Goal: Task Accomplishment & Management: Use online tool/utility

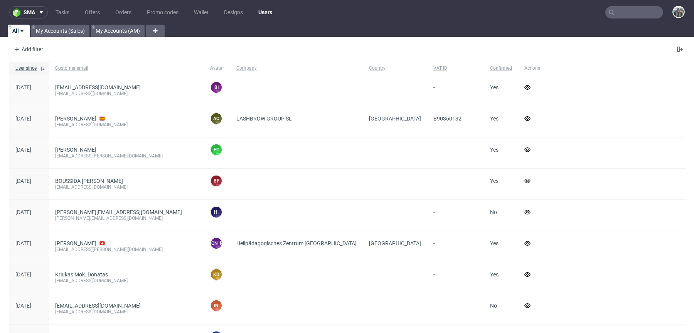
click at [625, 17] on input "text" at bounding box center [634, 12] width 58 height 12
paste input "R070282703"
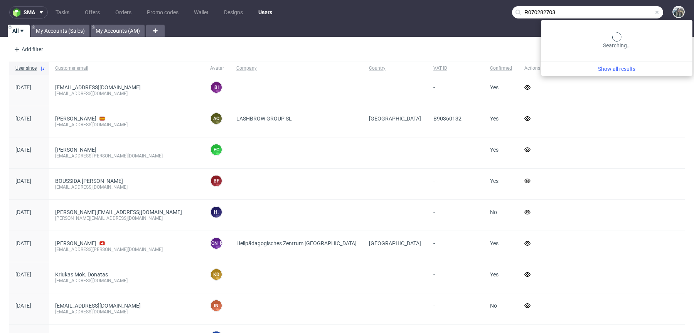
type input "R070282703"
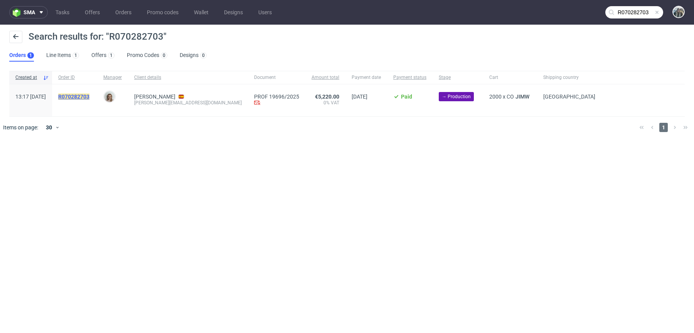
click at [88, 94] on mark "R070282703" at bounding box center [73, 97] width 31 height 6
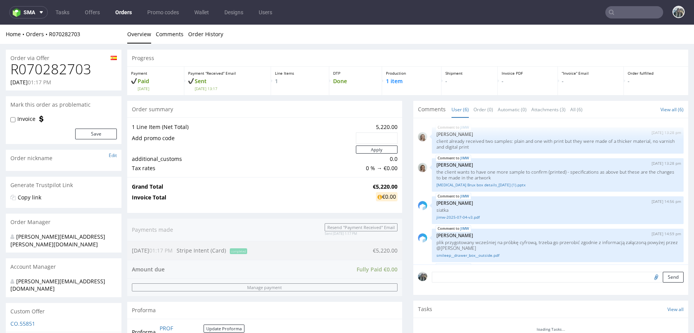
scroll to position [52, 0]
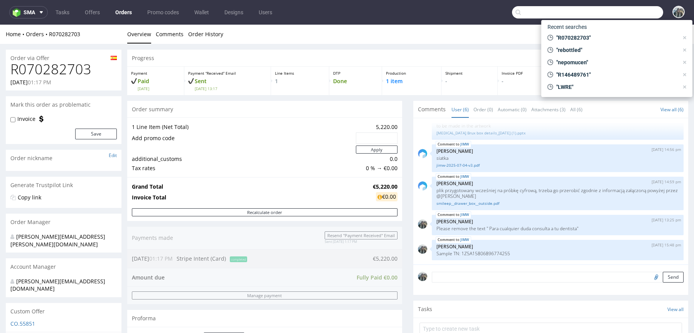
click at [627, 10] on input "text" at bounding box center [587, 12] width 151 height 12
paste input "Empatica"
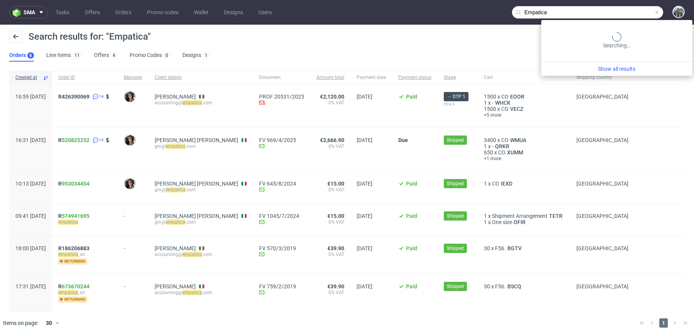
click at [638, 10] on input "Empatica" at bounding box center [587, 12] width 151 height 12
paste input "R988676494"
type input "R988676494"
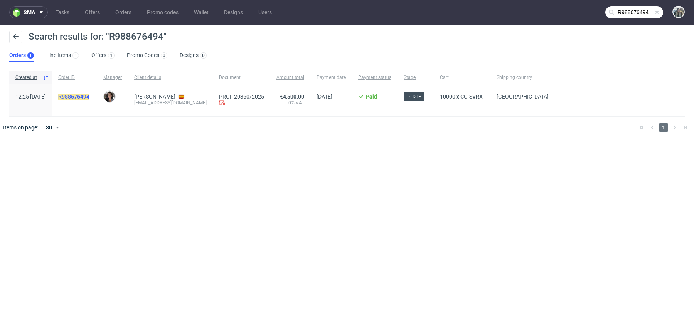
click at [89, 96] on mark "R988676494" at bounding box center [73, 97] width 31 height 6
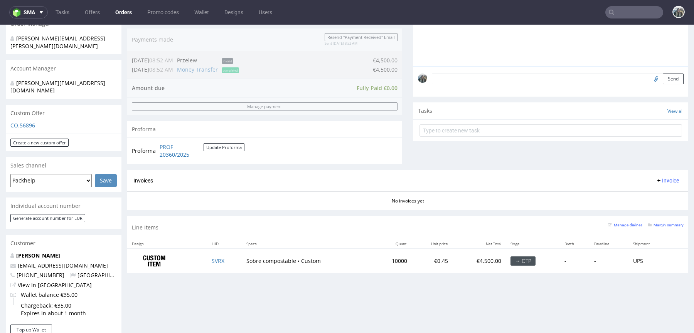
scroll to position [217, 0]
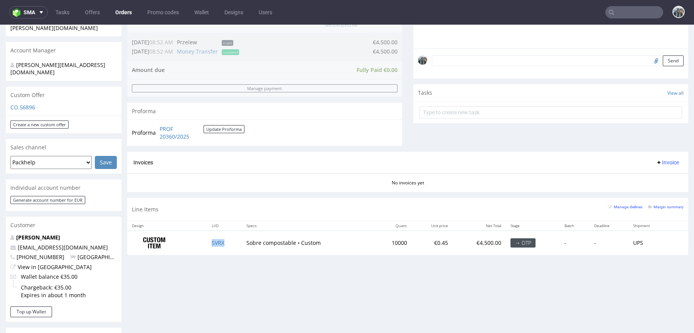
click at [226, 240] on td "SVRX" at bounding box center [224, 243] width 34 height 24
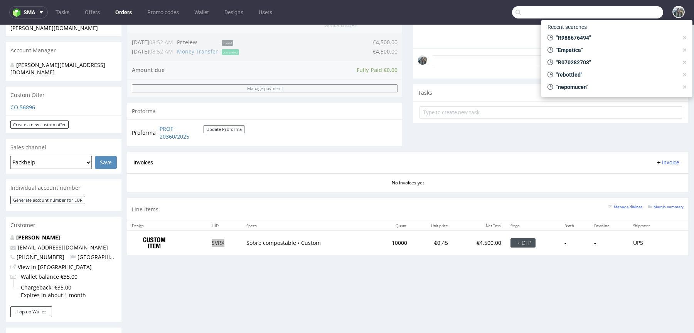
click at [628, 10] on input "text" at bounding box center [587, 12] width 151 height 12
paste input "R628753767"
type input "R628753767"
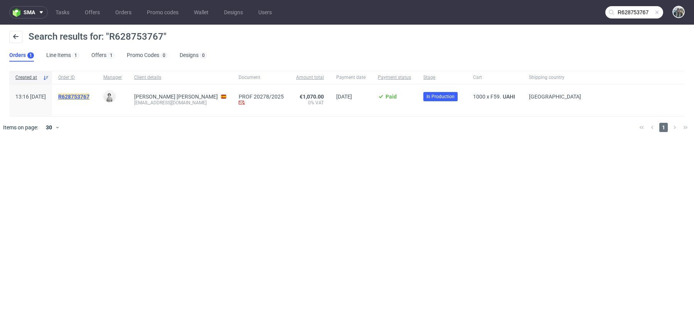
click at [89, 99] on mark "R628753767" at bounding box center [73, 97] width 31 height 6
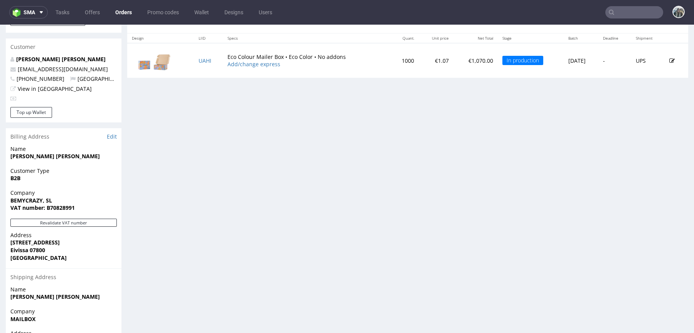
scroll to position [311, 0]
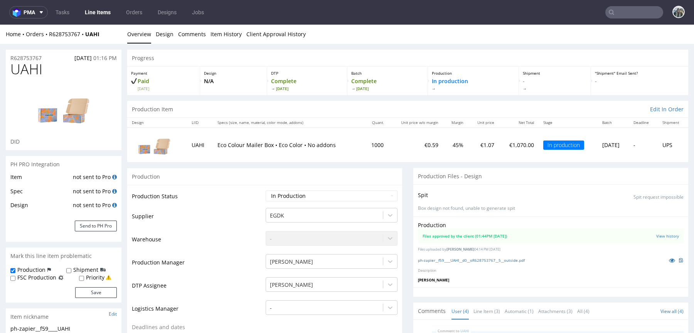
scroll to position [262, 0]
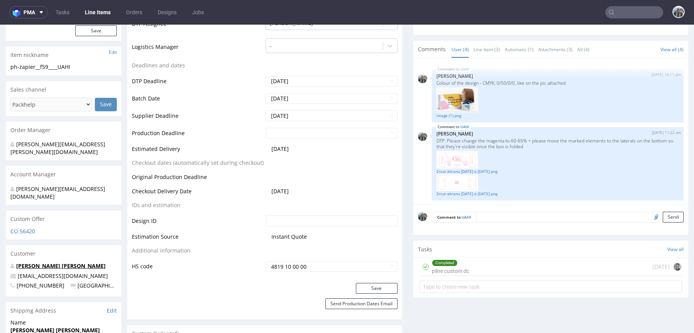
click at [31, 262] on link "Marina Bonet Saura" at bounding box center [60, 265] width 89 height 7
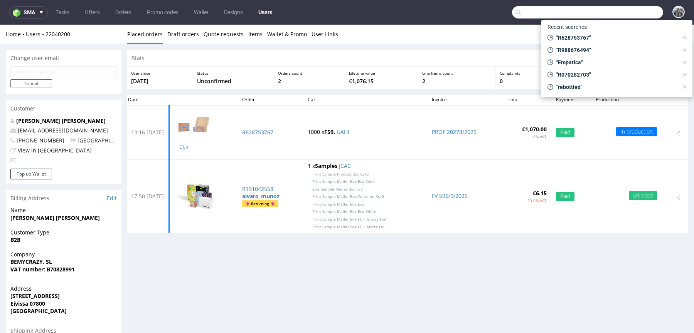
click at [632, 10] on input "text" at bounding box center [587, 12] width 151 height 12
paste input "R640671482"
type input "R640671482"
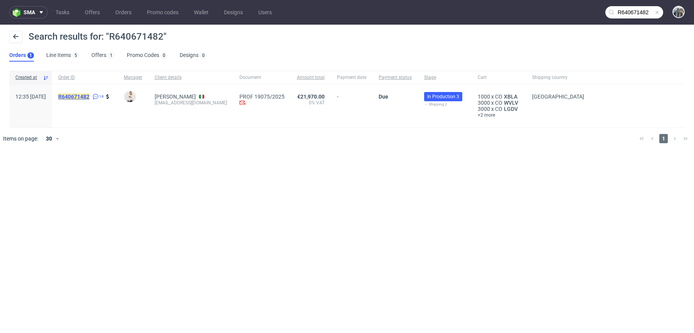
click at [89, 94] on mark "R640671482" at bounding box center [73, 97] width 31 height 6
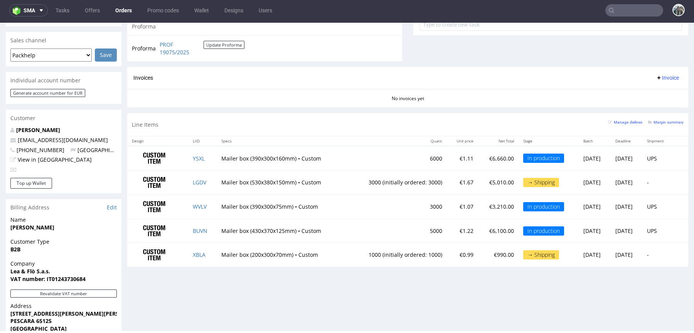
scroll to position [316, 0]
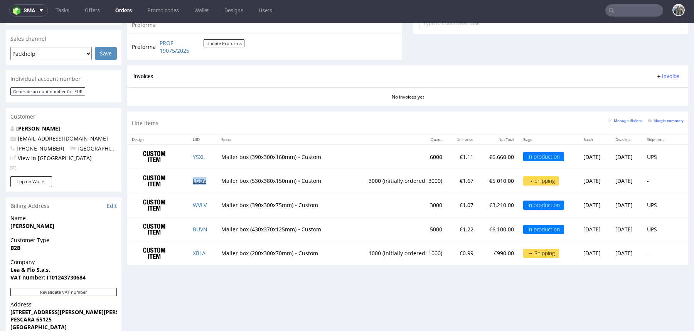
click at [196, 178] on link "LGDV" at bounding box center [199, 180] width 13 height 7
click at [195, 254] on link "XBLA" at bounding box center [199, 253] width 13 height 7
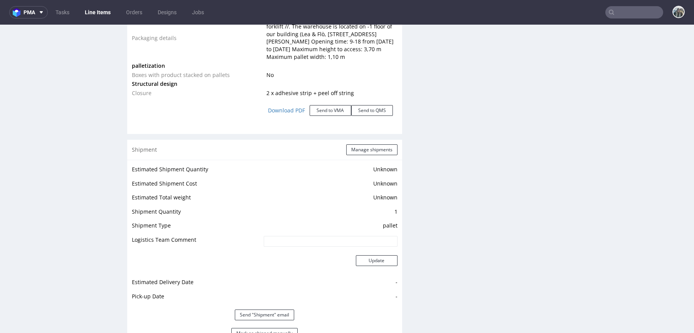
scroll to position [1060, 0]
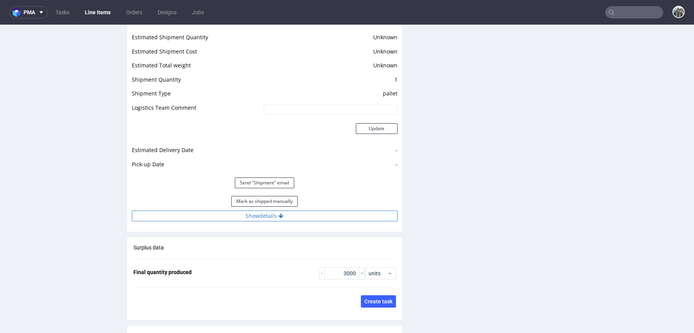
click at [306, 218] on button "Show details" at bounding box center [265, 216] width 266 height 11
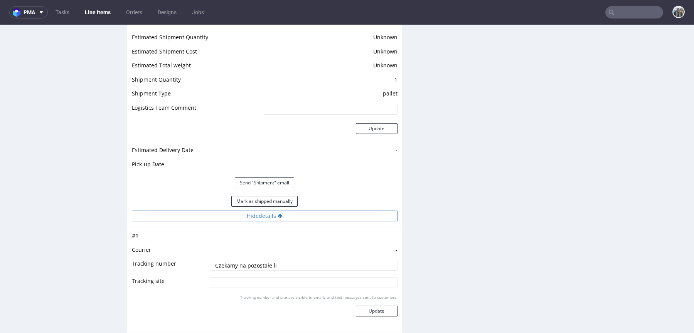
scroll to position [1103, 0]
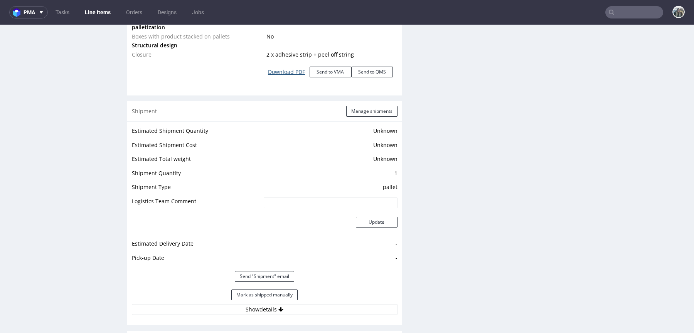
scroll to position [1034, 0]
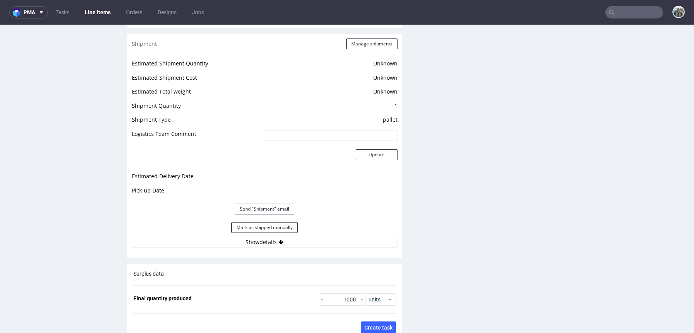
click at [615, 12] on input "text" at bounding box center [634, 12] width 58 height 12
paste input "R172264962"
type input "R172264962"
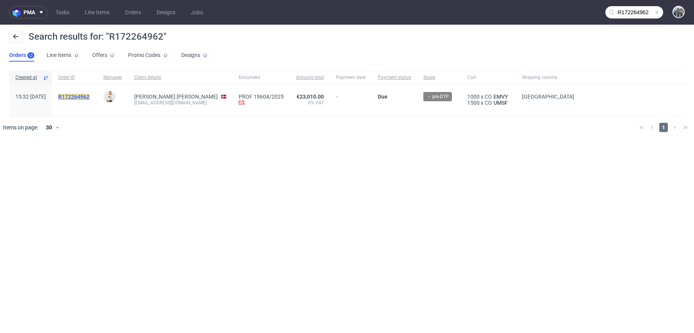
click at [89, 94] on mark "R172264962" at bounding box center [73, 97] width 31 height 6
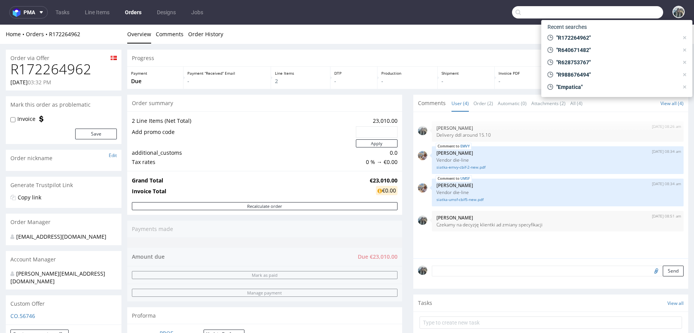
click at [624, 11] on input "text" at bounding box center [587, 12] width 151 height 12
paste input "R237771052"
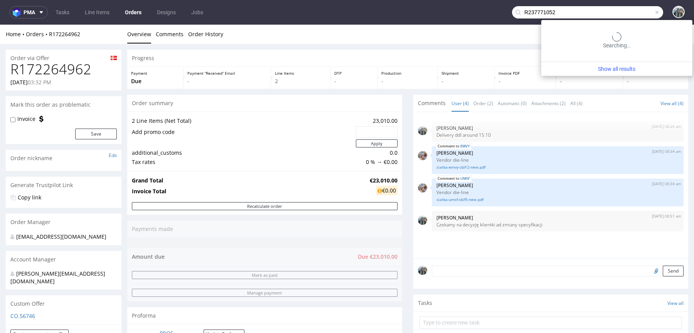
type input "R237771052"
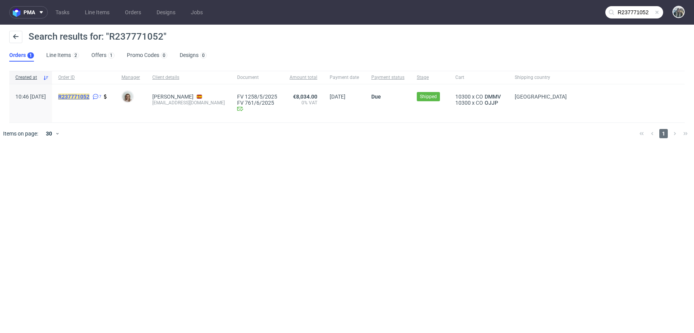
click at [86, 95] on mark "R237771052" at bounding box center [73, 97] width 31 height 6
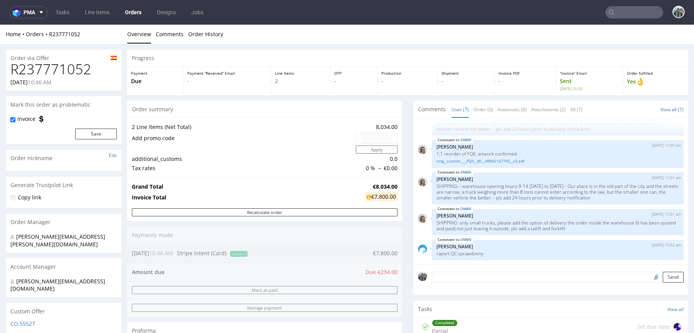
click at [49, 68] on h1 "R237771052" at bounding box center [63, 69] width 106 height 15
copy h1 "R237771052"
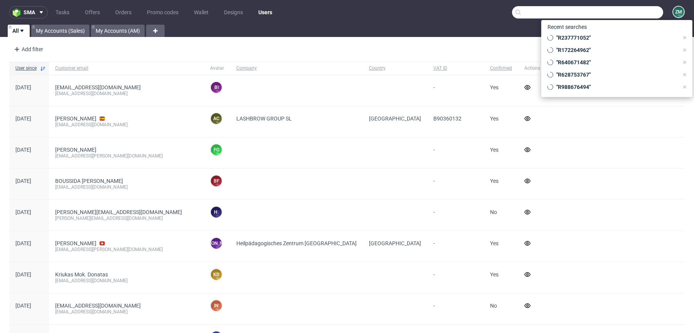
click at [638, 12] on input "text" at bounding box center [587, 12] width 151 height 12
paste input "R948052717"
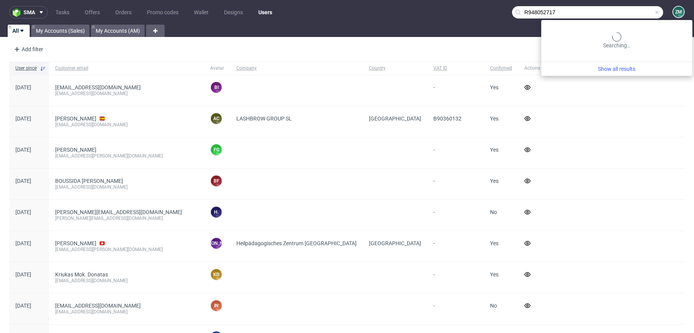
type input "R948052717"
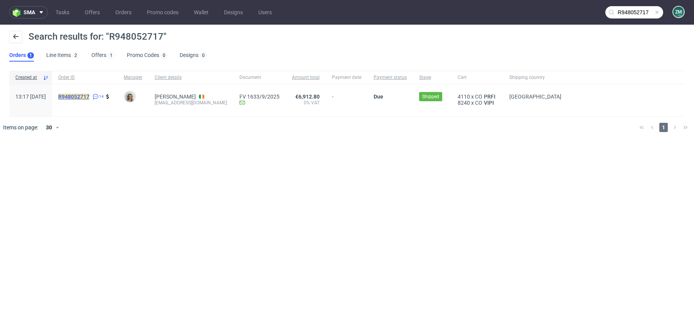
click at [89, 96] on mark "R948052717" at bounding box center [73, 97] width 31 height 6
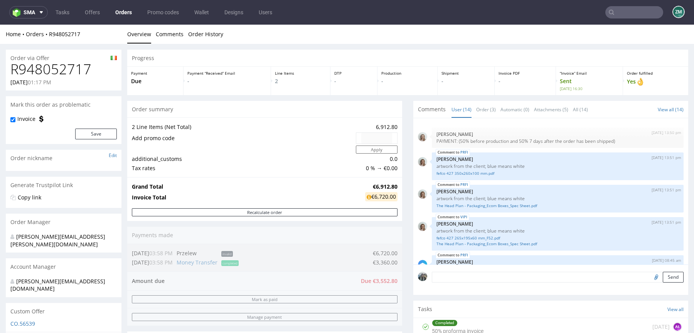
scroll to position [267, 0]
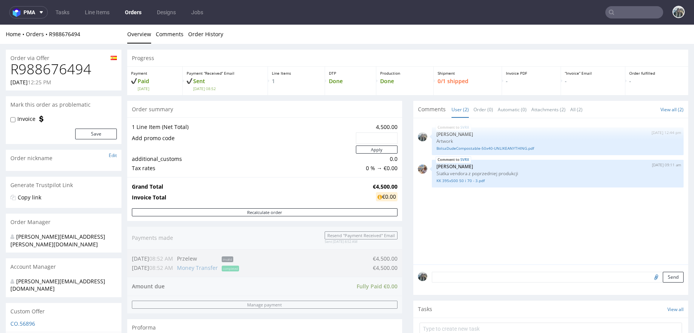
click at [71, 72] on h1 "R988676494" at bounding box center [63, 69] width 106 height 15
drag, startPoint x: 71, startPoint y: 72, endPoint x: 237, endPoint y: 39, distance: 169.7
click at [71, 72] on h1 "R988676494" at bounding box center [63, 69] width 106 height 15
copy h1 "R988676494"
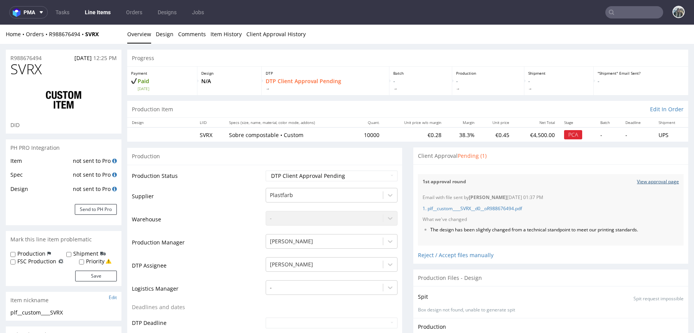
click at [641, 184] on link "View approval page" at bounding box center [658, 182] width 42 height 7
drag, startPoint x: 47, startPoint y: 60, endPoint x: 7, endPoint y: 56, distance: 39.9
click at [7, 56] on div "R988676494 22.09.2025 12:25 PM" at bounding box center [64, 56] width 116 height 12
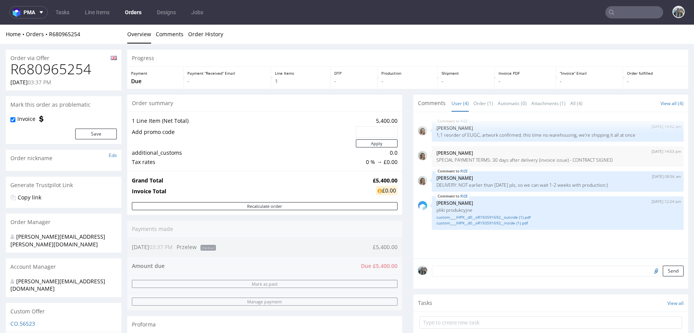
click at [32, 66] on h1 "R680965254" at bounding box center [63, 69] width 106 height 15
copy h1 "R680965254"
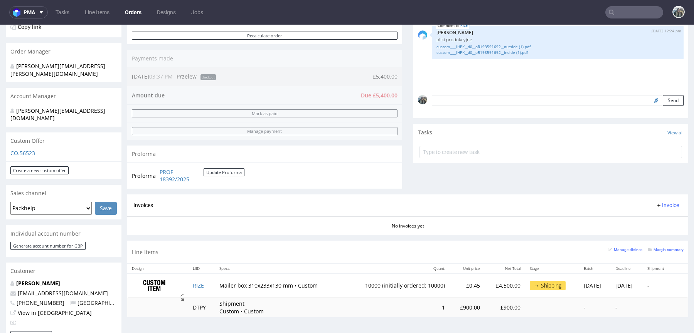
scroll to position [207, 0]
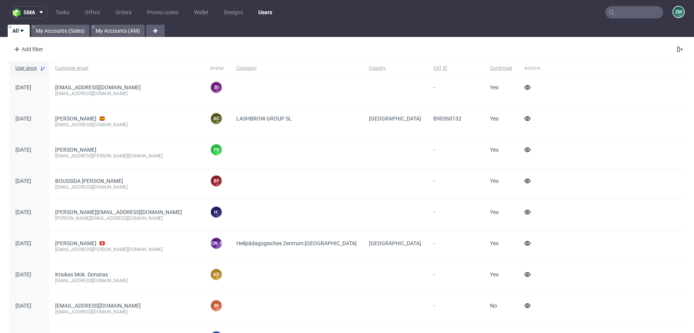
click at [621, 10] on input "text" at bounding box center [634, 12] width 58 height 12
paste input "R834790323"
type input "R834790323"
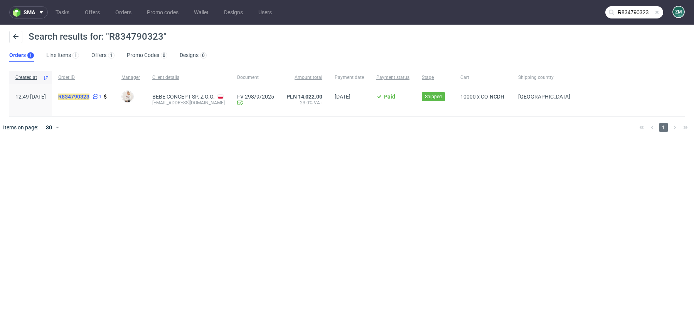
click at [85, 96] on mark "R834790323" at bounding box center [73, 97] width 31 height 6
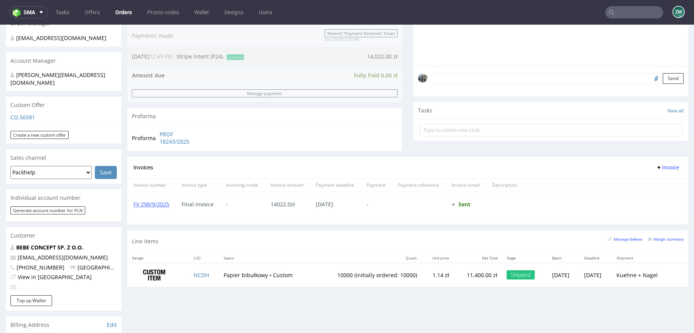
scroll to position [200, 0]
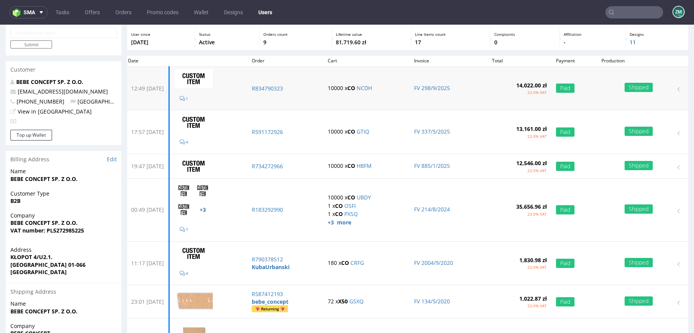
scroll to position [52, 0]
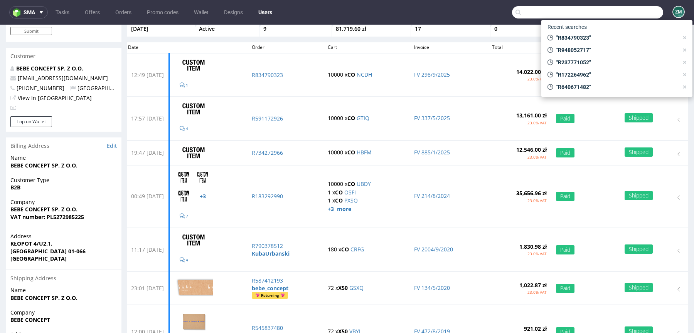
click at [633, 14] on input "text" at bounding box center [587, 12] width 151 height 12
paste input "R834790323"
type input "R834790323"
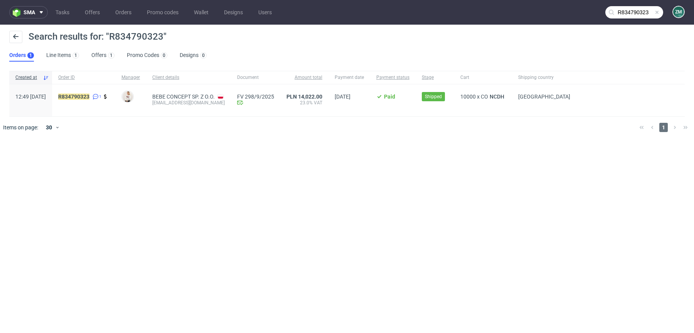
click at [81, 103] on span "R834790323 1" at bounding box center [83, 100] width 51 height 13
drag, startPoint x: 94, startPoint y: 96, endPoint x: 330, endPoint y: 18, distance: 248.1
click at [89, 96] on mark "R834790323" at bounding box center [73, 97] width 31 height 6
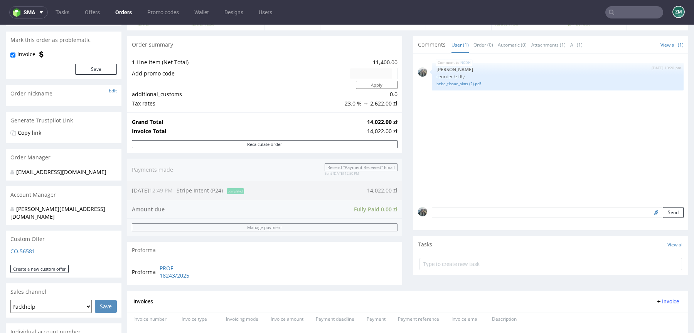
scroll to position [224, 0]
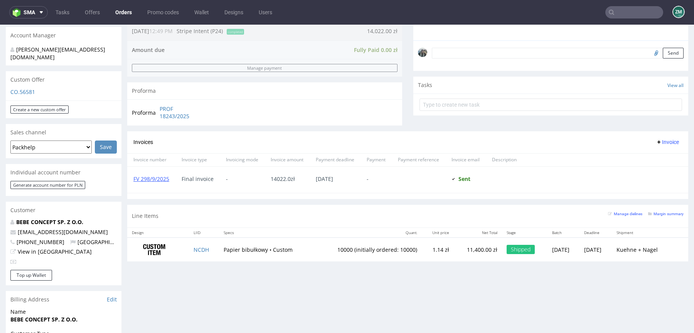
click at [625, 12] on input "text" at bounding box center [634, 12] width 58 height 12
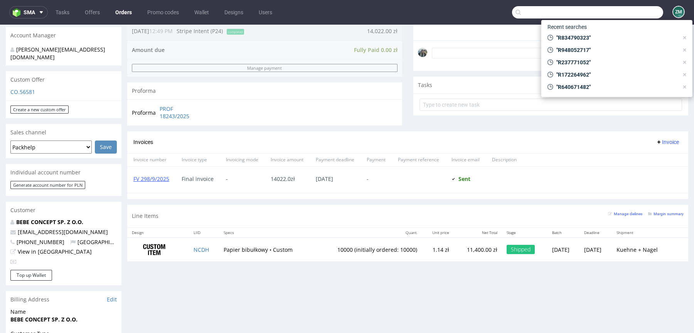
paste input "R730374877"
type input "R730374877"
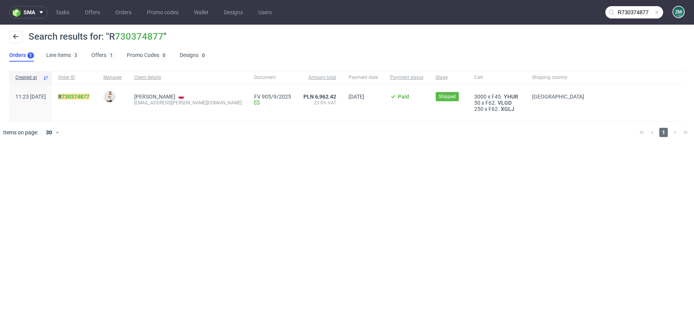
click at [627, 19] on nav "sma Tasks Offers Orders Promo codes Wallet Designs Users R730374877 ZM" at bounding box center [347, 12] width 694 height 25
click at [633, 13] on input "R730374877" at bounding box center [634, 12] width 58 height 12
click at [89, 97] on mark "R730374877" at bounding box center [73, 97] width 31 height 6
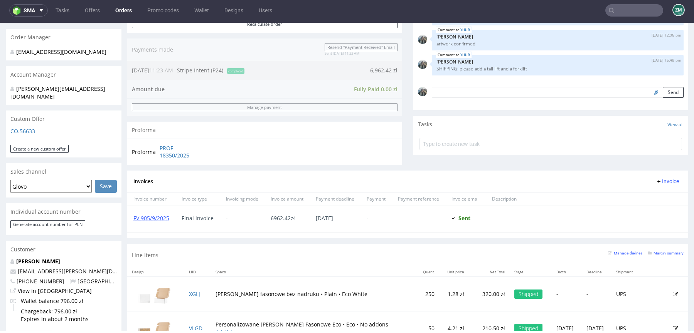
scroll to position [5, 0]
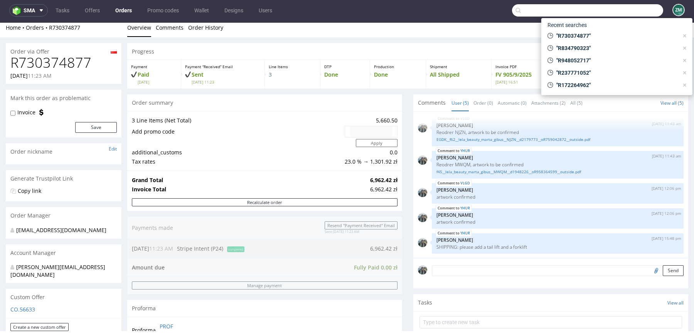
click at [629, 13] on input "text" at bounding box center [587, 10] width 151 height 12
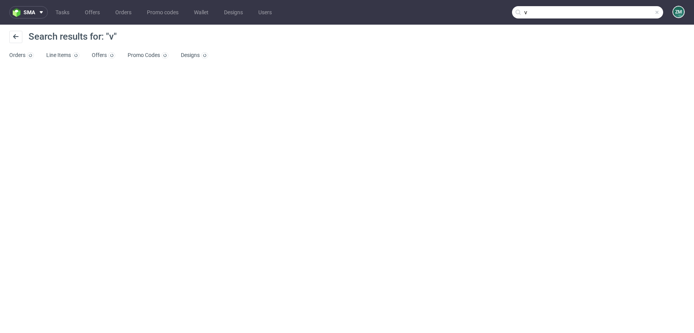
click at [628, 17] on input "v" at bounding box center [587, 12] width 151 height 12
paste input "R326523283"
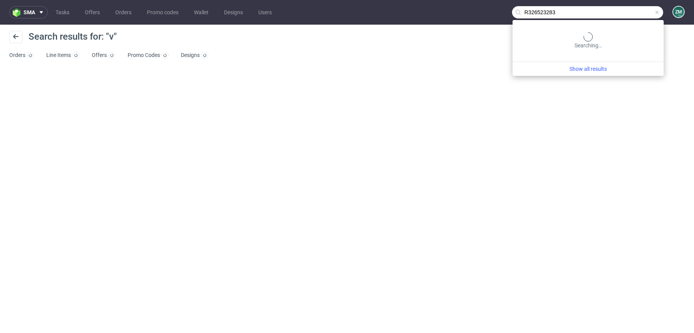
type input "R326523283"
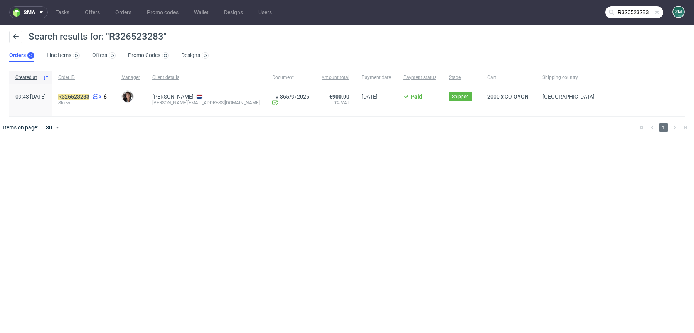
click at [94, 92] on div "R326523283 3 Sleeve" at bounding box center [83, 100] width 63 height 32
click at [89, 94] on mark "R326523283" at bounding box center [73, 97] width 31 height 6
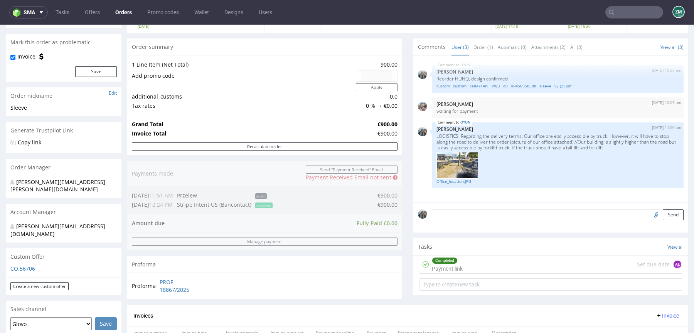
scroll to position [64, 0]
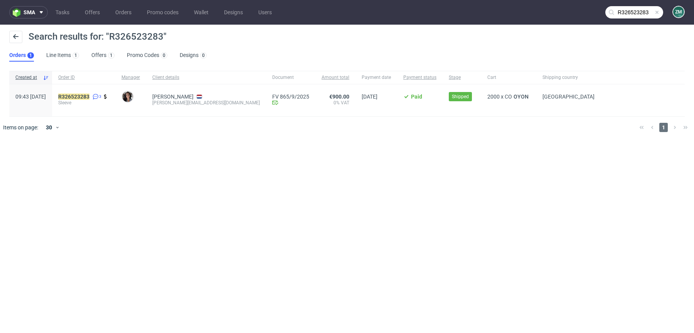
click at [625, 15] on input "R326523283" at bounding box center [634, 12] width 58 height 12
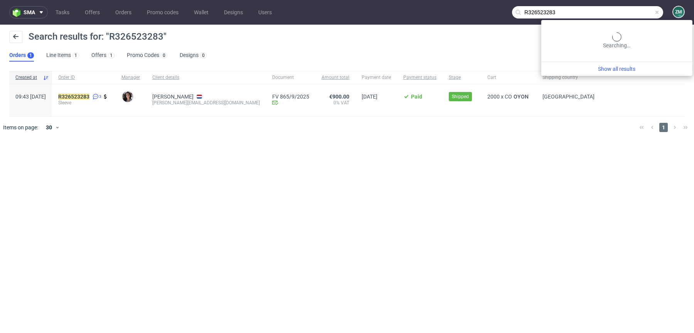
paste input "730374877"
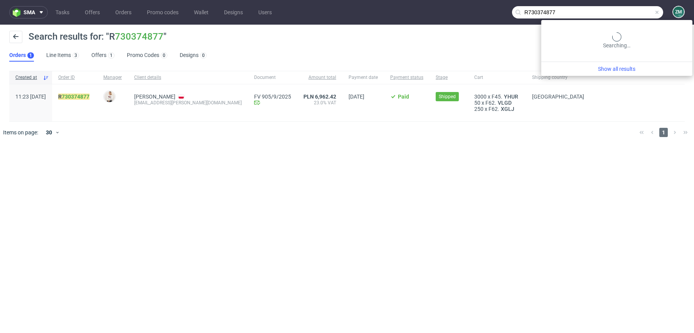
click at [632, 14] on input "R730374877" at bounding box center [587, 12] width 151 height 12
paste input "beautinow"
type input "beautinow"
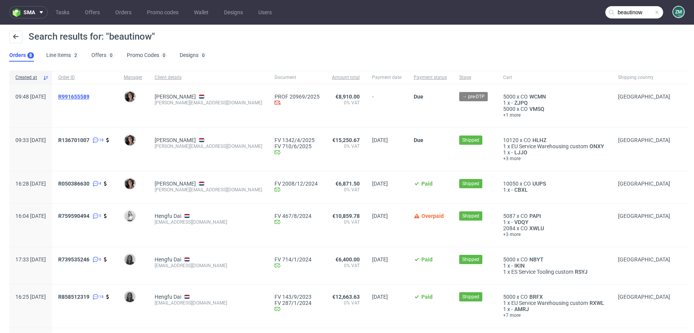
click at [89, 96] on span "R991655589" at bounding box center [73, 97] width 31 height 6
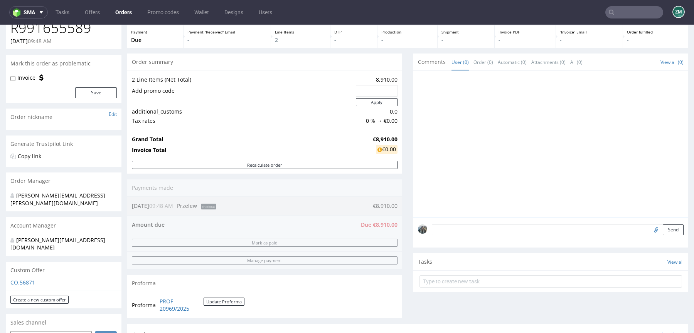
scroll to position [295, 0]
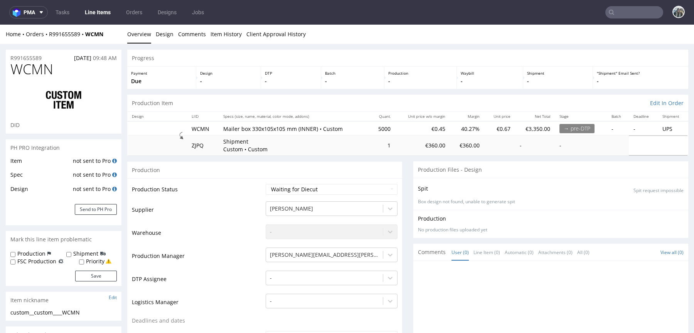
scroll to position [120, 0]
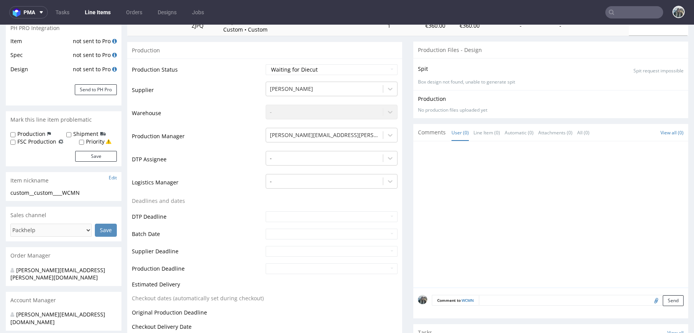
click at [649, 301] on input "file" at bounding box center [654, 301] width 11 height 10
type input "C:\fakepath\adp__custom____PAPI__d0__oR759590494__inside (1).pdf"
click at [501, 299] on textarea at bounding box center [581, 300] width 205 height 11
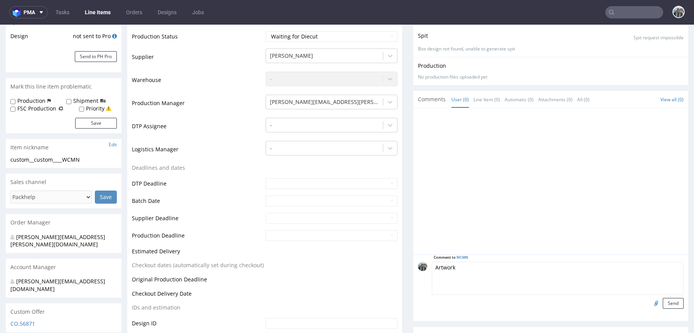
scroll to position [184, 0]
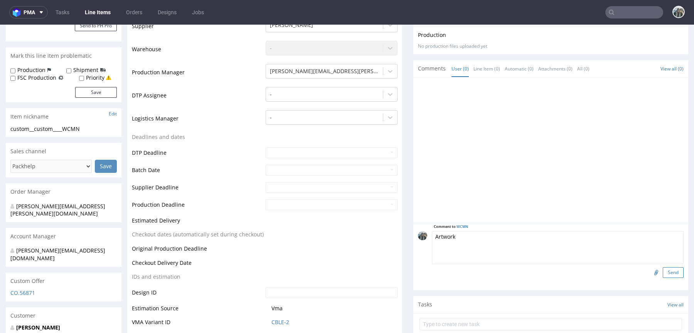
type textarea "Artwork"
click at [664, 271] on button "Send" at bounding box center [672, 272] width 21 height 11
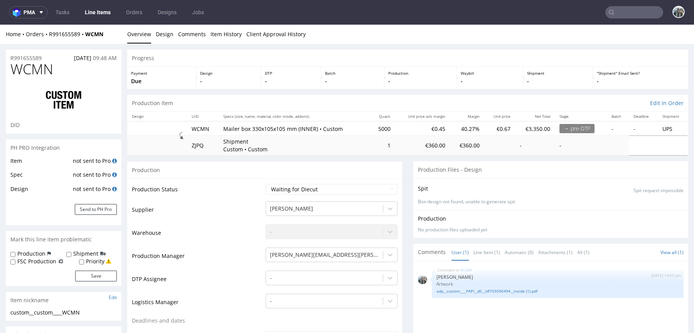
scroll to position [0, 0]
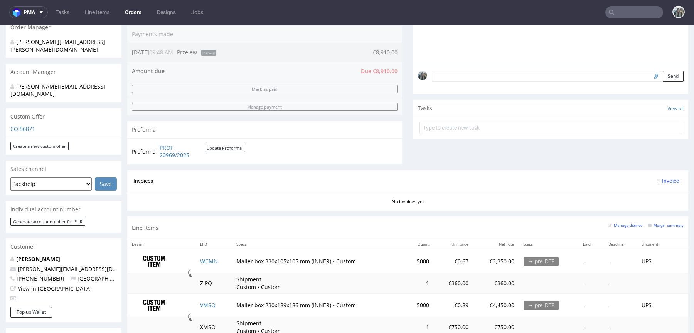
scroll to position [251, 0]
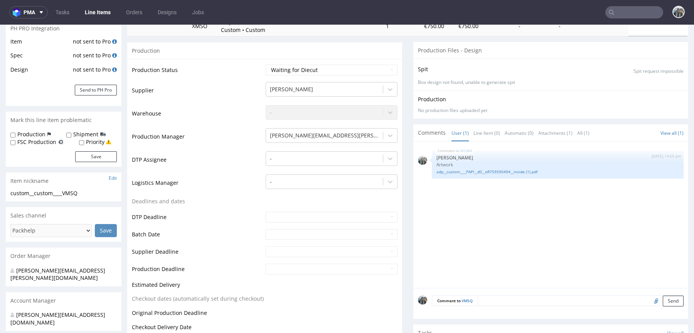
scroll to position [152, 0]
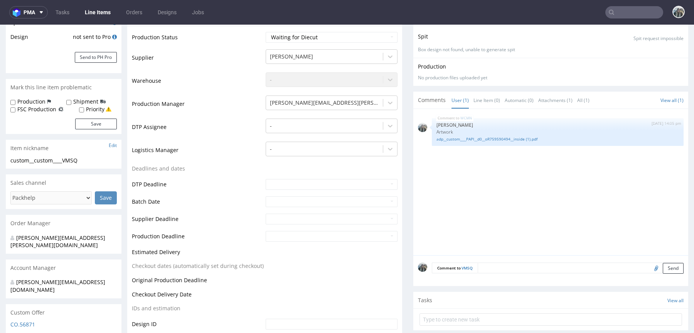
click at [649, 263] on input "file" at bounding box center [654, 268] width 11 height 10
type input "C:\fakepath\adp__custom____PAPI__d0__oR759590494__inside (1).pdf"
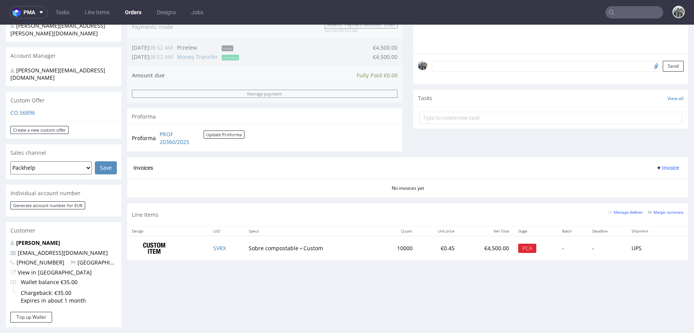
scroll to position [214, 0]
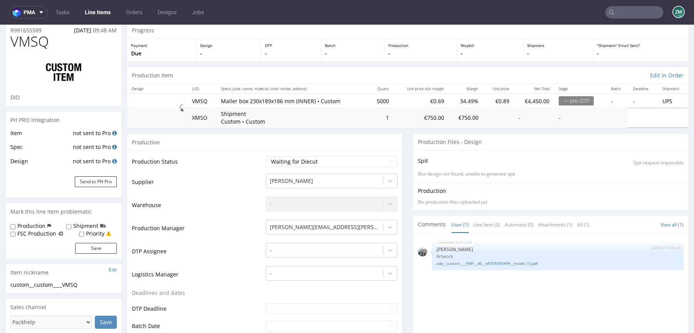
scroll to position [187, 0]
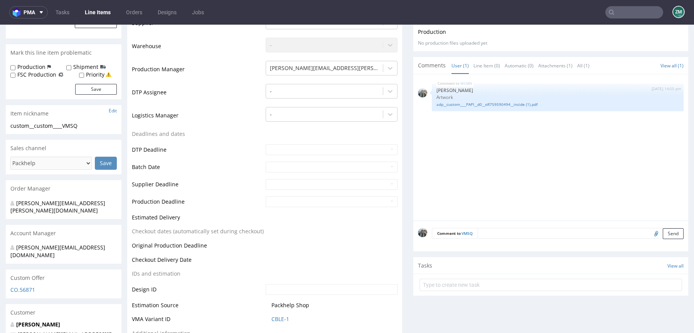
click at [649, 232] on input "file" at bounding box center [654, 234] width 11 height 10
type input "C:\fakepath\updated box design.pdf"
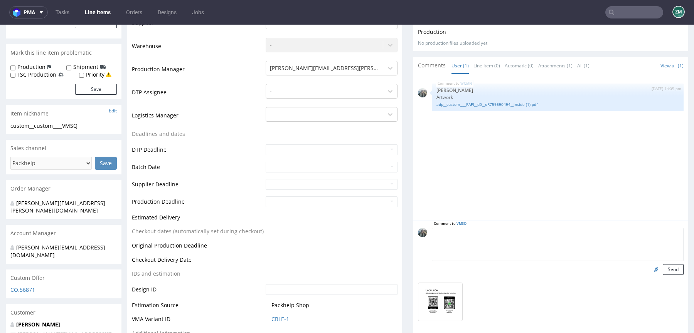
click at [517, 234] on textarea at bounding box center [558, 244] width 252 height 33
click at [42, 321] on link "[PERSON_NAME]" at bounding box center [38, 324] width 44 height 7
click at [504, 234] on textarea "Artwork" at bounding box center [558, 244] width 252 height 33
paste textarea "R136701007"
type textarea "Artwork, placement as in R136701007 but with minor change in the text"
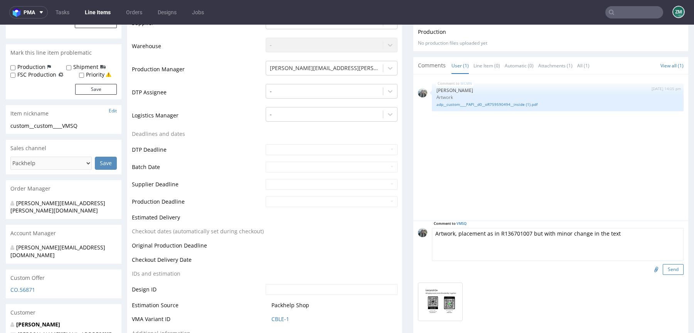
click at [669, 268] on button "Send" at bounding box center [672, 269] width 21 height 11
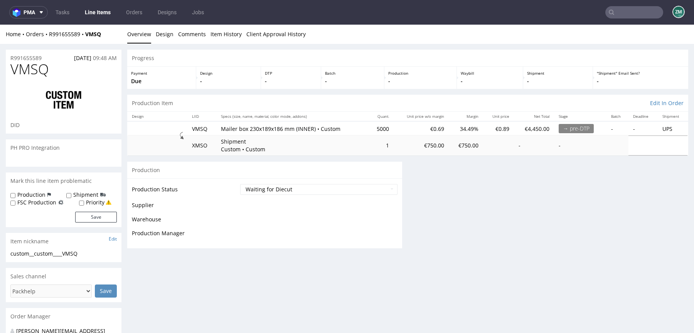
scroll to position [0, 0]
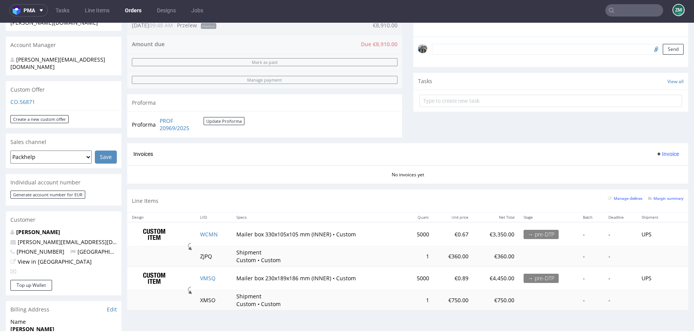
scroll to position [291, 0]
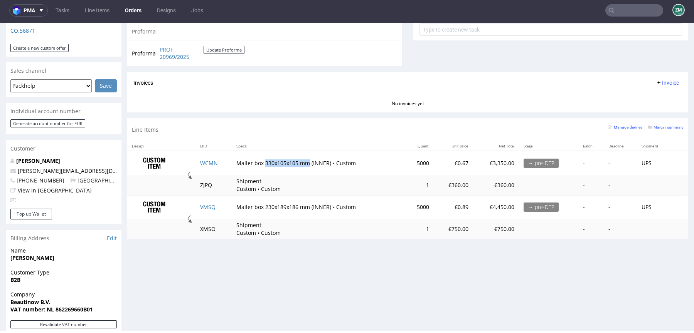
drag, startPoint x: 260, startPoint y: 164, endPoint x: 305, endPoint y: 161, distance: 45.2
click at [305, 161] on td "Mailer box 330x105x105 mm (INNER) • Custom" at bounding box center [318, 163] width 173 height 24
copy td "330x105x105 mm"
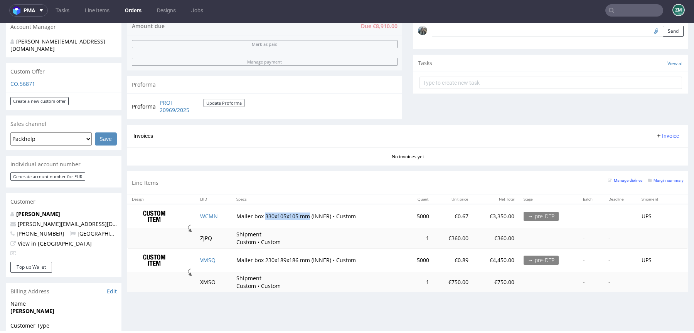
scroll to position [0, 0]
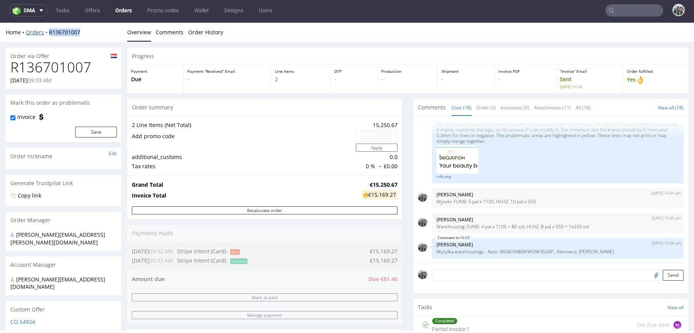
drag, startPoint x: 87, startPoint y: 32, endPoint x: 48, endPoint y: 32, distance: 38.9
click at [48, 32] on div "Home Orders R136701007" at bounding box center [64, 33] width 116 height 8
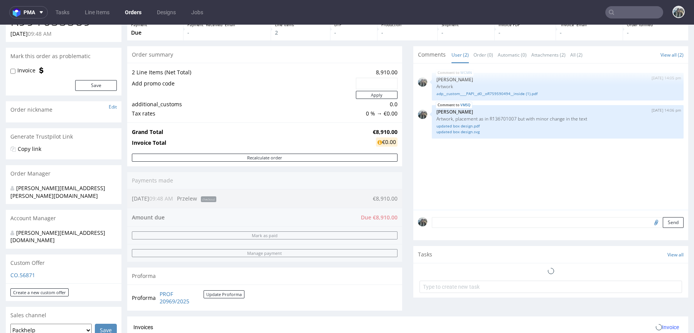
scroll to position [158, 0]
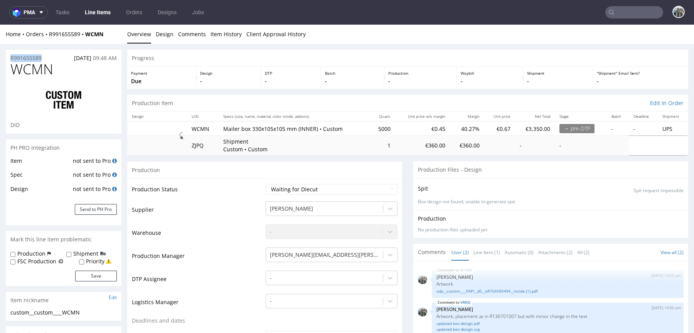
drag, startPoint x: 46, startPoint y: 58, endPoint x: 0, endPoint y: 58, distance: 46.2
copy p "R991655589"
click at [632, 13] on input "text" at bounding box center [634, 12] width 58 height 12
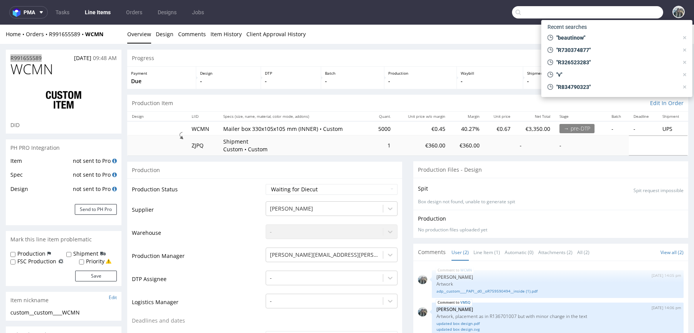
paste input "avea"
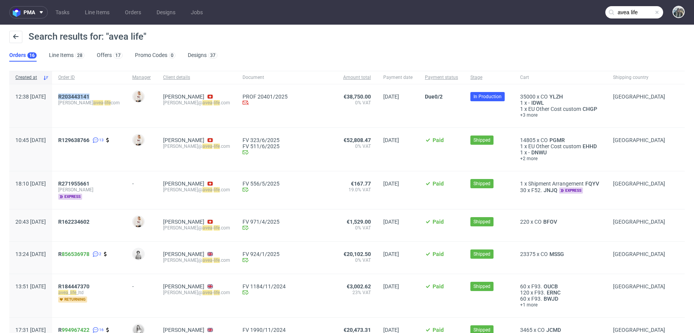
drag, startPoint x: 118, startPoint y: 99, endPoint x: 76, endPoint y: 96, distance: 41.7
click at [76, 96] on div "R203443141 gianluigi avea - life com" at bounding box center [89, 105] width 74 height 43
copy span "R203443141"
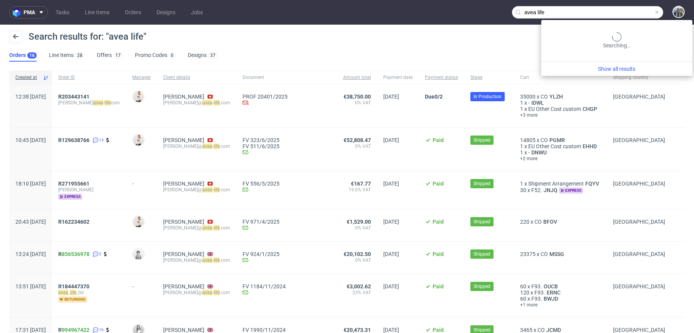
click at [621, 11] on input "avea life" at bounding box center [587, 12] width 151 height 12
paste input "romualda"
type input "romualda"
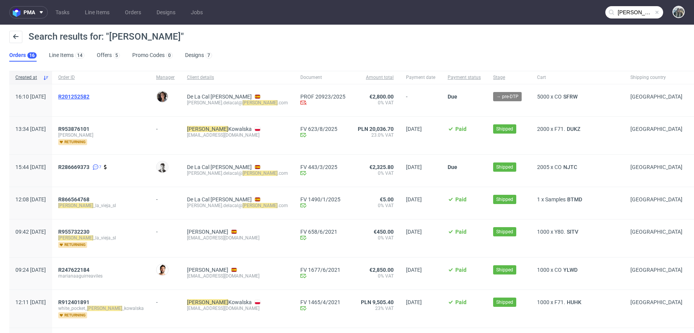
click at [87, 97] on span "R201252582" at bounding box center [73, 97] width 31 height 6
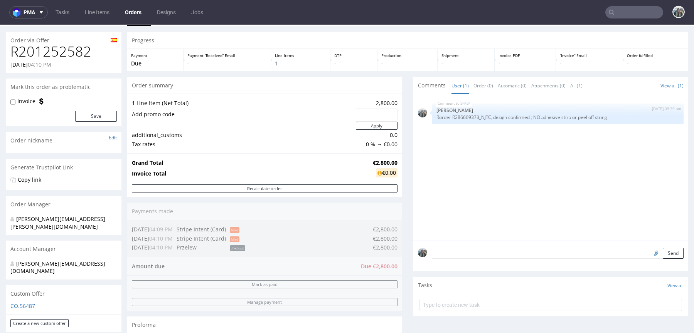
scroll to position [67, 0]
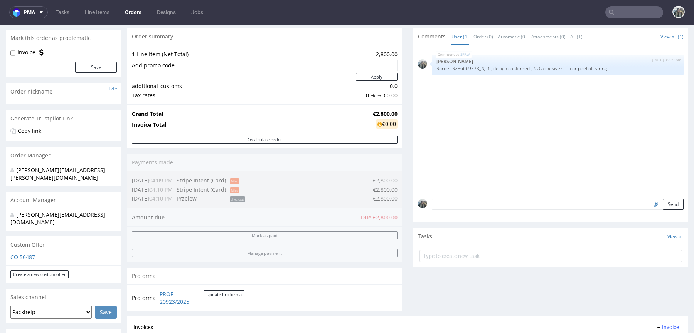
click at [649, 208] on input "file" at bounding box center [654, 204] width 11 height 10
type input "C:\fakepath\JUST. TRANSF. PACKHELP.pdf"
click at [552, 201] on textarea at bounding box center [558, 204] width 252 height 11
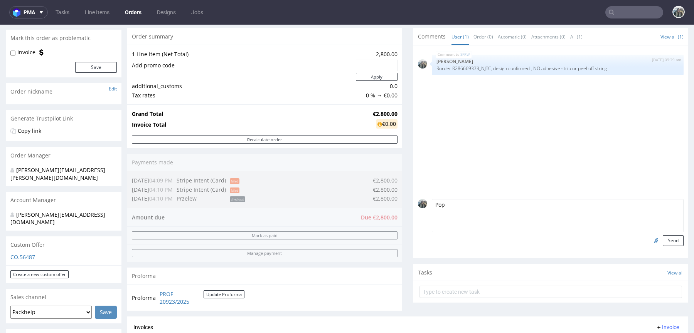
type textarea "Pop"
click at [664, 234] on form "Pop Send" at bounding box center [558, 222] width 252 height 47
click at [673, 242] on button "Send" at bounding box center [672, 240] width 21 height 11
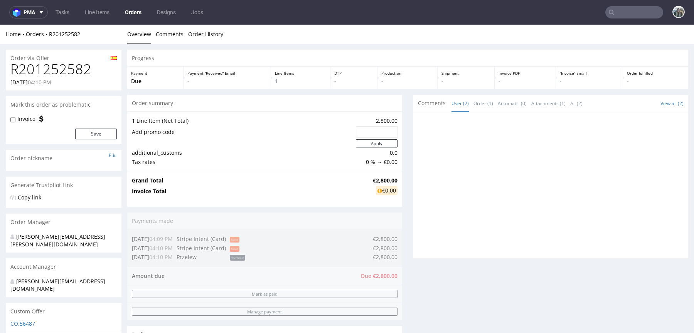
scroll to position [0, 0]
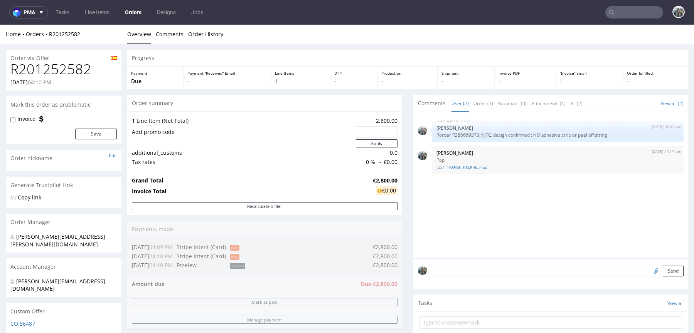
click at [55, 67] on h1 "R201252582" at bounding box center [63, 69] width 106 height 15
copy h1 "R201252582"
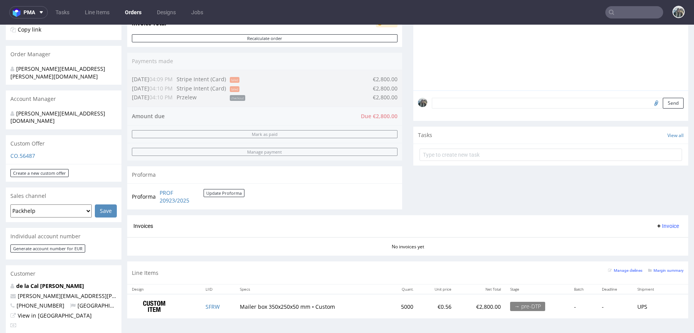
scroll to position [298, 0]
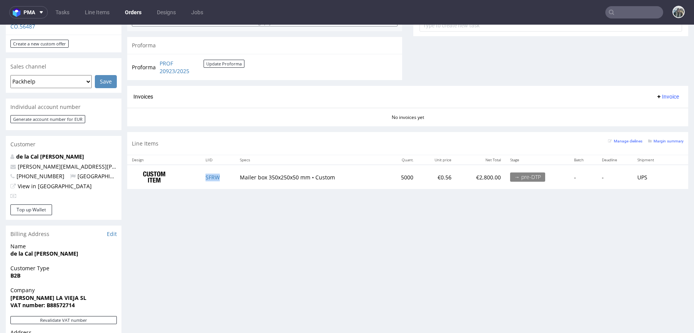
click at [223, 179] on td "SFRW" at bounding box center [218, 177] width 34 height 24
copy link "SFRW"
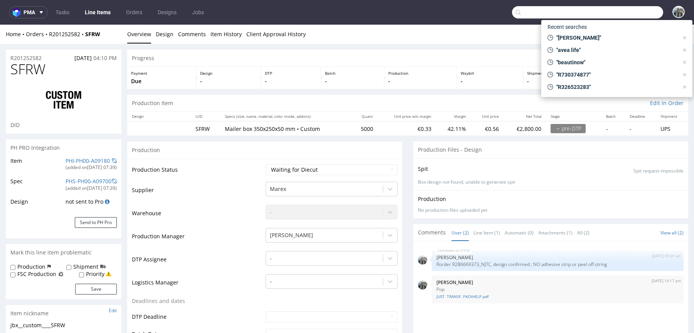
click at [618, 17] on input "text" at bounding box center [587, 12] width 151 height 12
paste input "R730374877"
type input "R730374877"
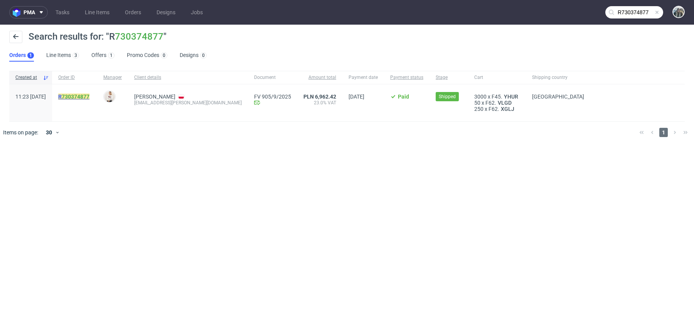
click at [80, 95] on mark "R 730374877" at bounding box center [73, 97] width 31 height 6
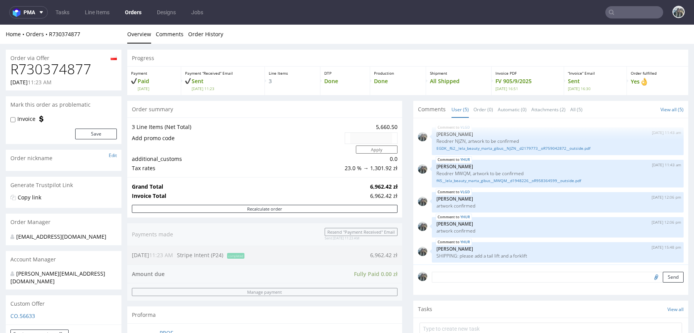
scroll to position [2, 0]
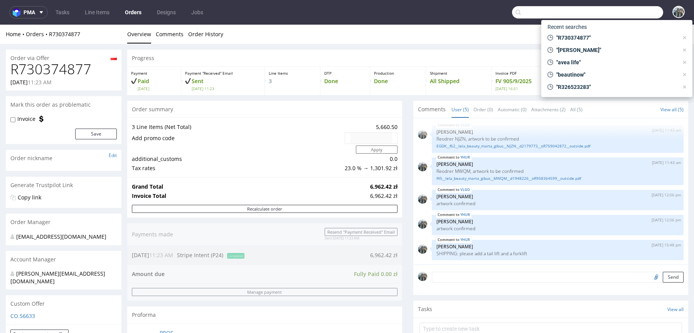
click at [617, 16] on input "text" at bounding box center [587, 12] width 151 height 12
paste input "R730374877"
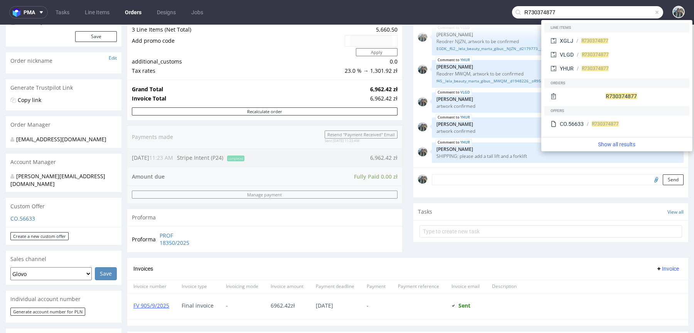
scroll to position [141, 0]
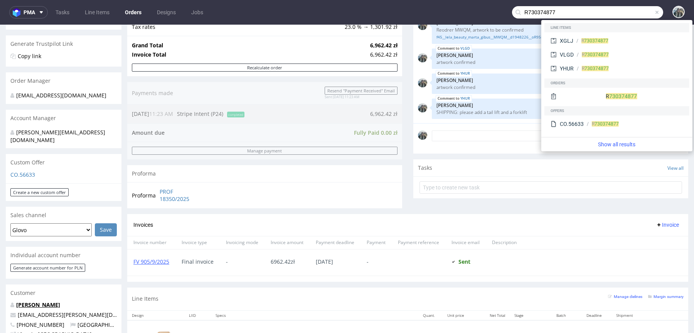
type input "R730374877"
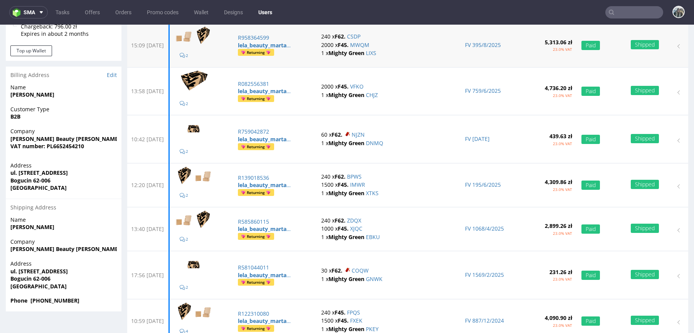
scroll to position [148, 0]
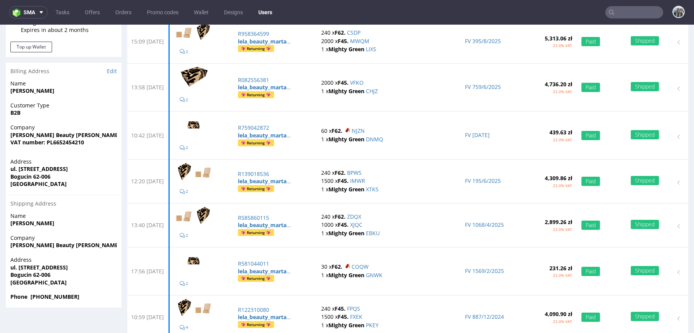
click at [633, 9] on input "text" at bounding box center [634, 12] width 58 height 12
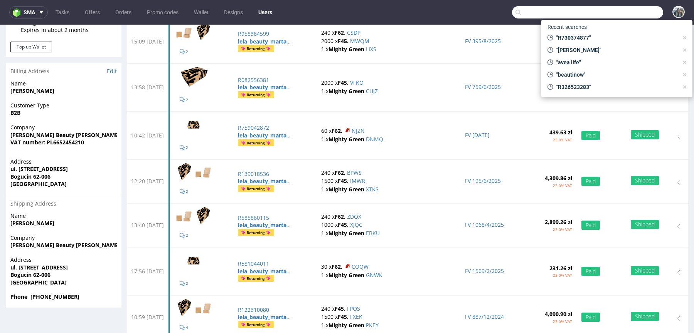
paste input "R326523283"
type input "R326523283"
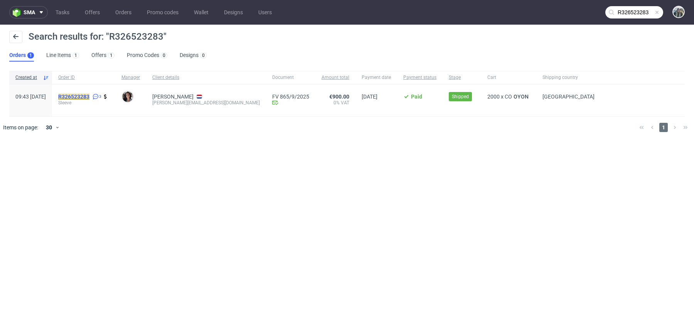
click at [89, 96] on mark "R326523283" at bounding box center [73, 97] width 31 height 6
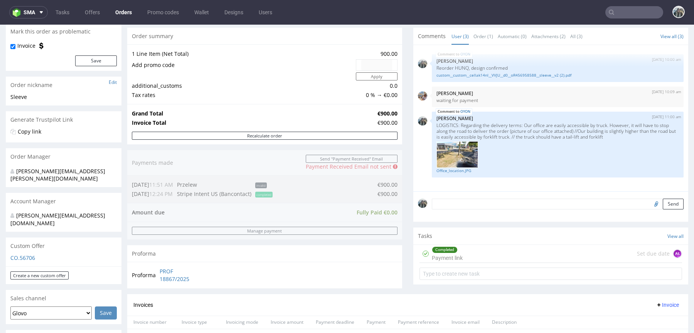
scroll to position [44, 0]
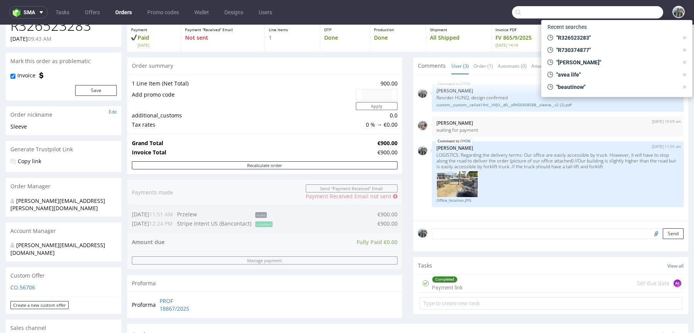
click at [618, 8] on input "text" at bounding box center [587, 12] width 151 height 12
paste input "R769967942"
type input "R769967942"
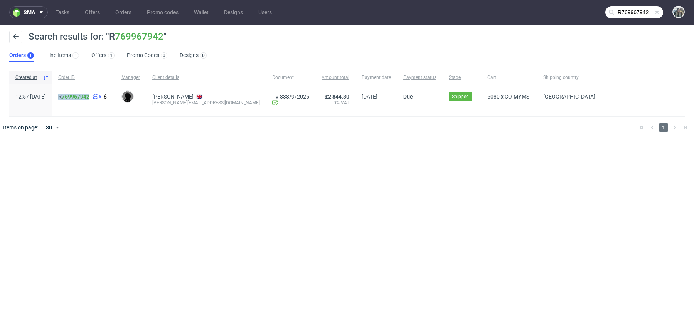
drag, startPoint x: 82, startPoint y: 109, endPoint x: 78, endPoint y: 97, distance: 12.4
click at [78, 97] on div "R 769967942 8" at bounding box center [83, 100] width 63 height 32
copy mark "R 769967942"
click at [84, 98] on link "769967942" at bounding box center [76, 97] width 28 height 6
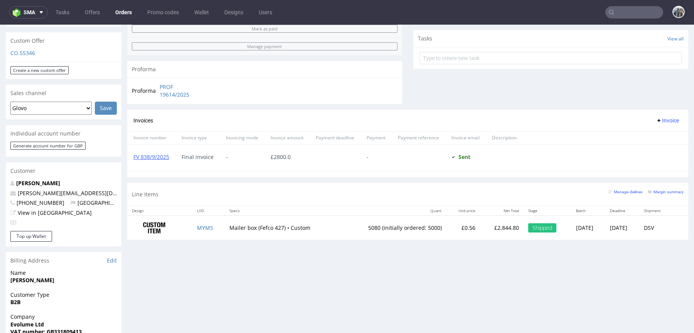
scroll to position [430, 0]
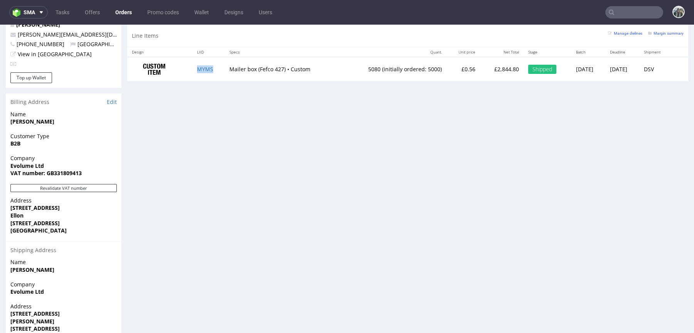
drag, startPoint x: 210, startPoint y: 72, endPoint x: 470, endPoint y: 301, distance: 346.0
click at [210, 72] on td "MYMS" at bounding box center [208, 69] width 32 height 24
copy link "MYMS"
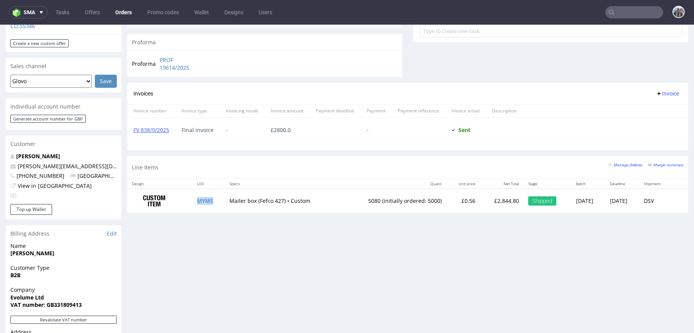
scroll to position [0, 0]
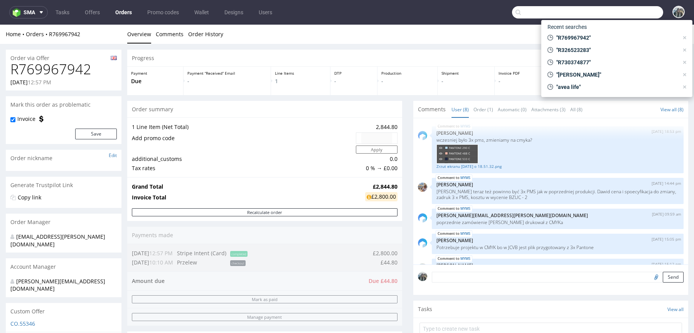
click at [630, 13] on input "text" at bounding box center [587, 12] width 151 height 12
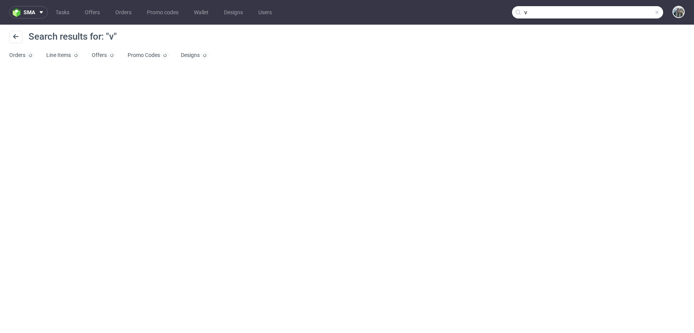
click at [622, 12] on input "v" at bounding box center [587, 12] width 151 height 12
paste input "R546172888"
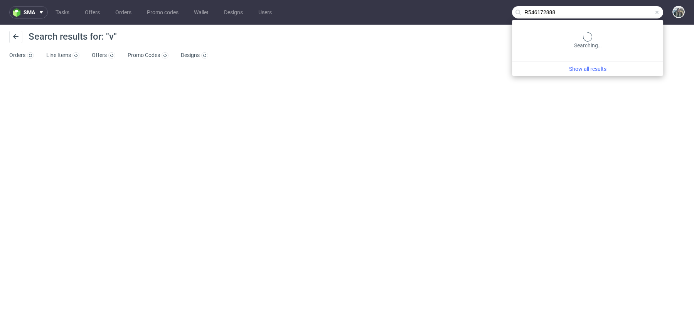
type input "R546172888"
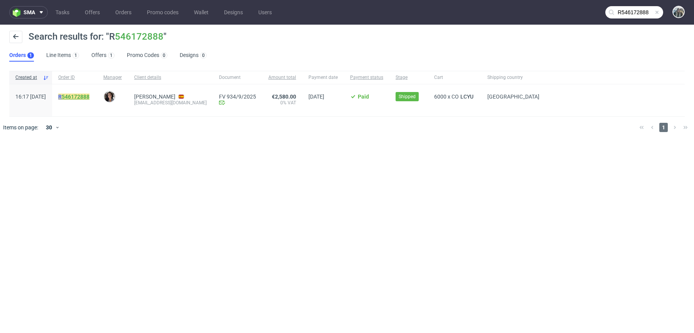
click at [89, 96] on link "546172888" at bounding box center [76, 97] width 28 height 6
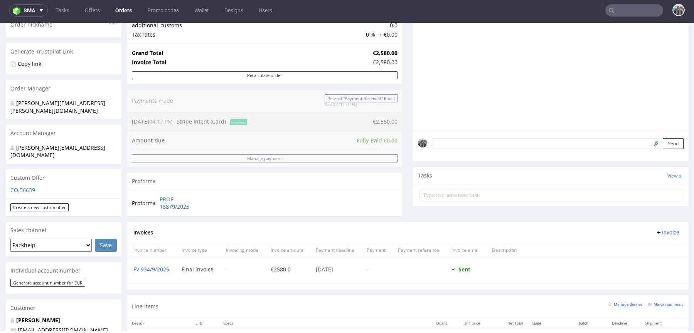
scroll to position [277, 0]
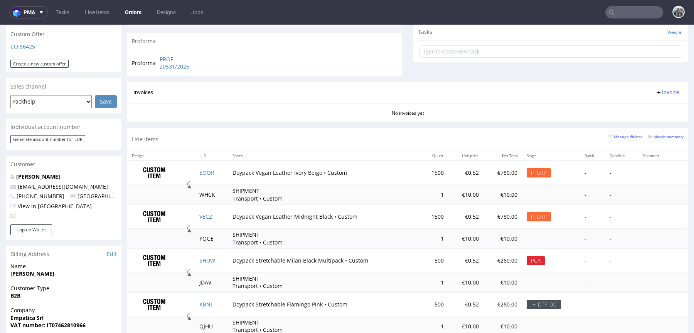
scroll to position [351, 0]
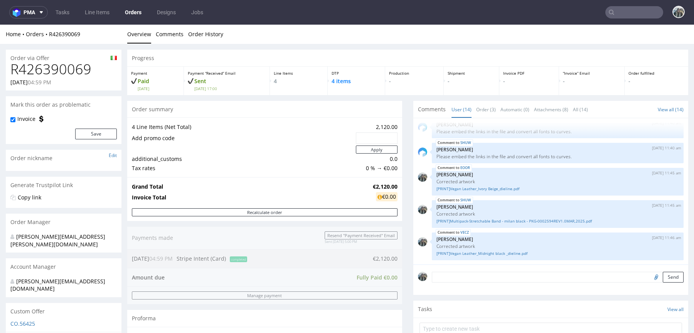
click at [61, 63] on h1 "R426390069" at bounding box center [63, 69] width 106 height 15
copy h1 "R426390069"
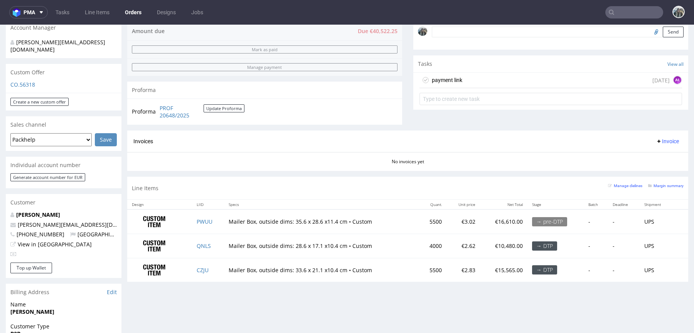
scroll to position [246, 0]
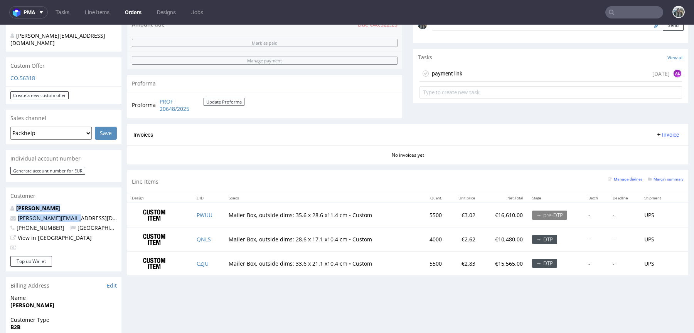
drag, startPoint x: 78, startPoint y: 205, endPoint x: 0, endPoint y: 196, distance: 78.0
click at [0, 196] on div "Order via Offer R630222245 [DATE] 01:52 PM [PERSON_NAME] this order as problema…" at bounding box center [347, 167] width 694 height 738
copy div "[PERSON_NAME] Barkardottir [EMAIL_ADDRESS][DOMAIN_NAME]"
click at [80, 215] on p "[PERSON_NAME][EMAIL_ADDRESS][DOMAIN_NAME]" at bounding box center [63, 219] width 106 height 8
drag, startPoint x: 77, startPoint y: 205, endPoint x: 15, endPoint y: 205, distance: 62.4
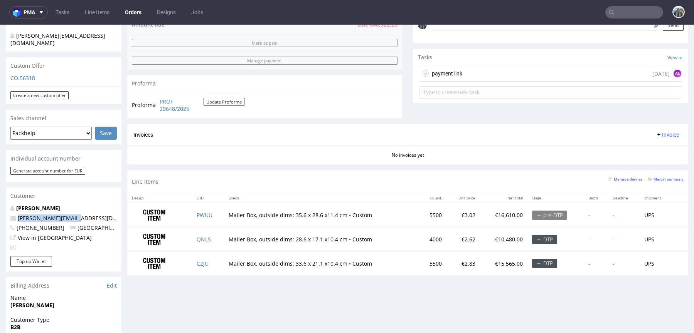
click at [15, 215] on p "[PERSON_NAME][EMAIL_ADDRESS][DOMAIN_NAME]" at bounding box center [63, 219] width 106 height 8
copy span "[PERSON_NAME][EMAIL_ADDRESS][DOMAIN_NAME]"
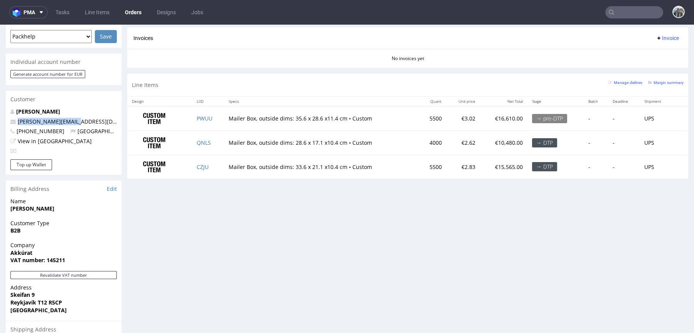
scroll to position [0, 0]
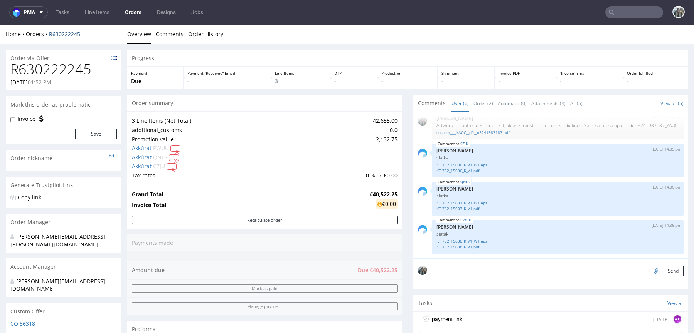
drag, startPoint x: 49, startPoint y: 37, endPoint x: 51, endPoint y: 42, distance: 5.2
drag, startPoint x: 62, startPoint y: 41, endPoint x: 49, endPoint y: 34, distance: 14.6
click at [49, 34] on div "Home Orders R630222245 Overview Comments Order History" at bounding box center [347, 34] width 694 height 19
copy link "R630222245"
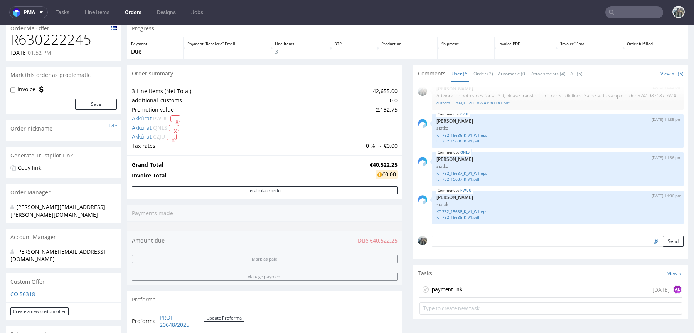
scroll to position [169, 0]
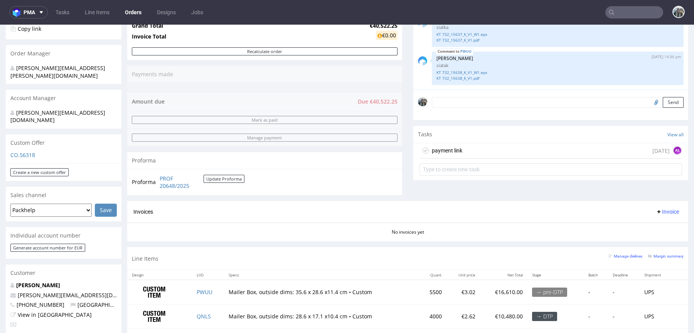
click at [641, 15] on input "text" at bounding box center [634, 12] width 58 height 12
paste input "R631673716"
type input "R631673716"
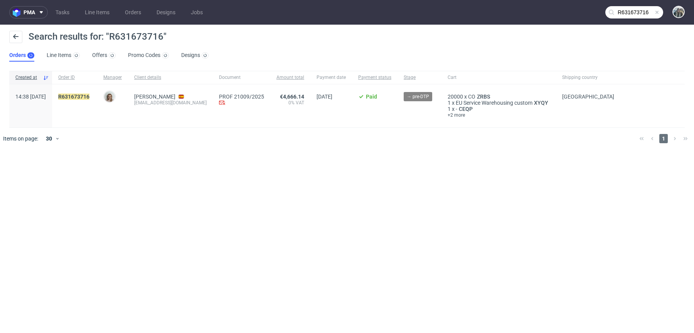
click at [91, 102] on span "R631673716" at bounding box center [74, 106] width 33 height 25
click at [89, 98] on link "631673716" at bounding box center [76, 97] width 28 height 6
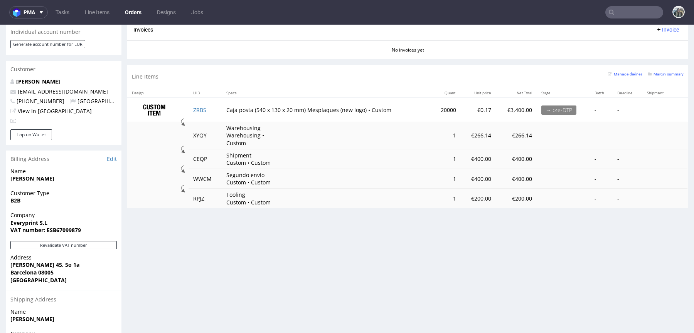
scroll to position [375, 0]
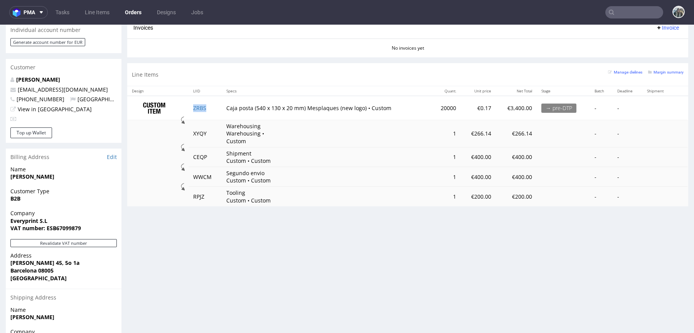
click at [213, 109] on td "ZRBS" at bounding box center [205, 108] width 34 height 24
copy link "ZRBS"
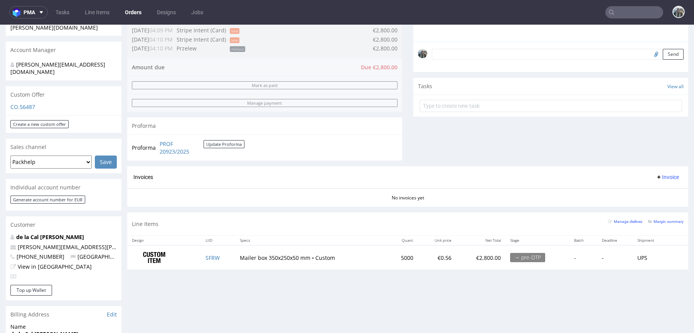
scroll to position [235, 0]
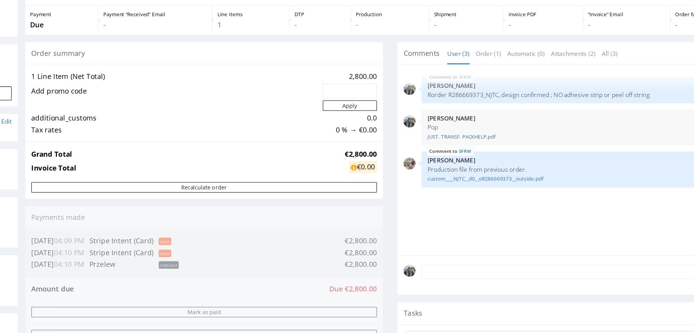
scroll to position [52, 0]
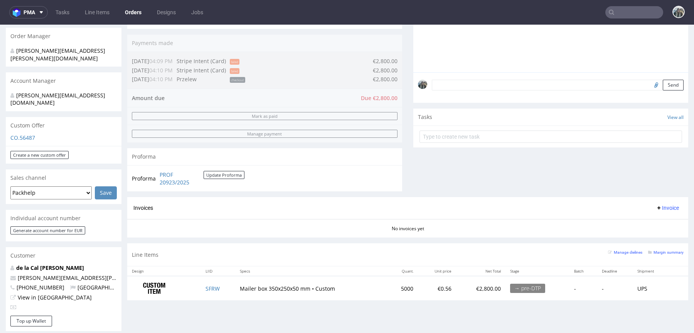
scroll to position [191, 0]
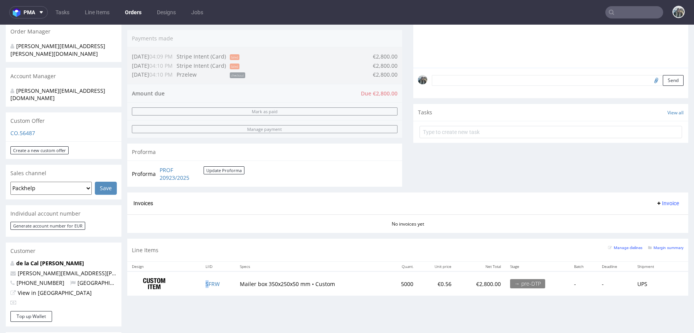
click at [208, 286] on td "SFRW" at bounding box center [218, 284] width 34 height 24
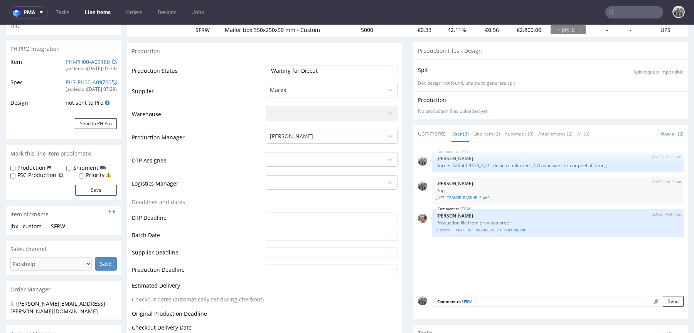
scroll to position [101, 0]
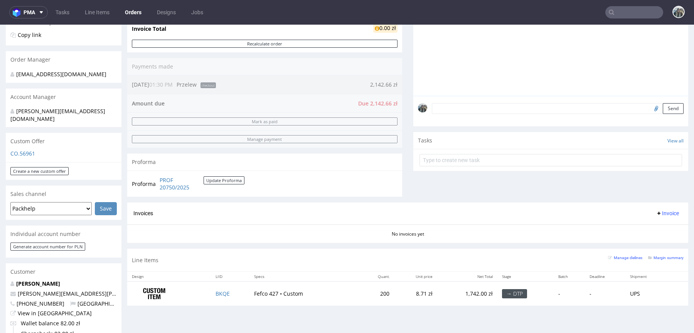
scroll to position [164, 0]
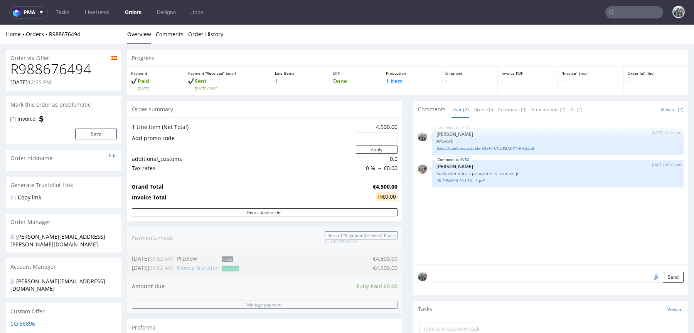
scroll to position [0, 0]
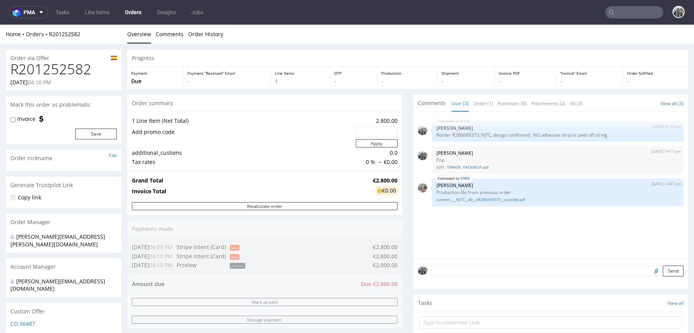
click at [62, 69] on h1 "R201252582" at bounding box center [63, 69] width 106 height 15
copy h1 "R201252582"
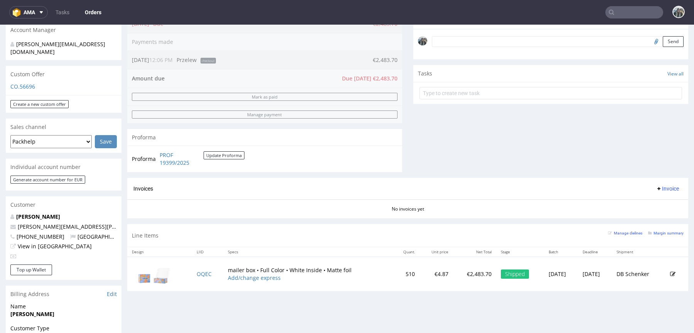
scroll to position [240, 0]
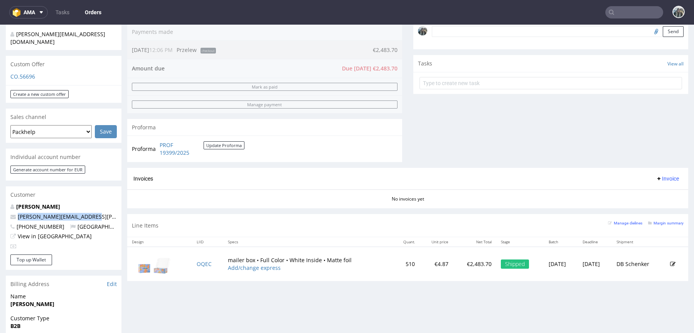
drag, startPoint x: 102, startPoint y: 209, endPoint x: 15, endPoint y: 209, distance: 86.3
click at [15, 213] on p "[PERSON_NAME][EMAIL_ADDRESS][PERSON_NAME][DOMAIN_NAME]" at bounding box center [63, 217] width 106 height 8
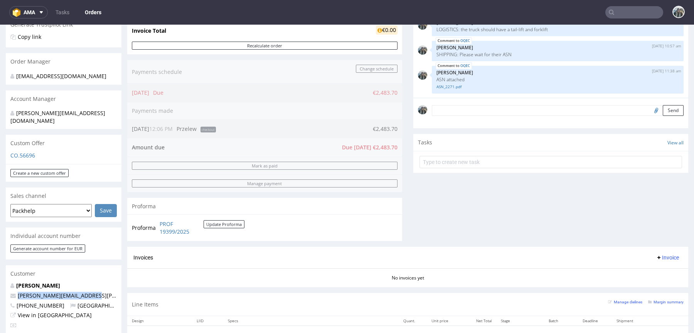
scroll to position [0, 0]
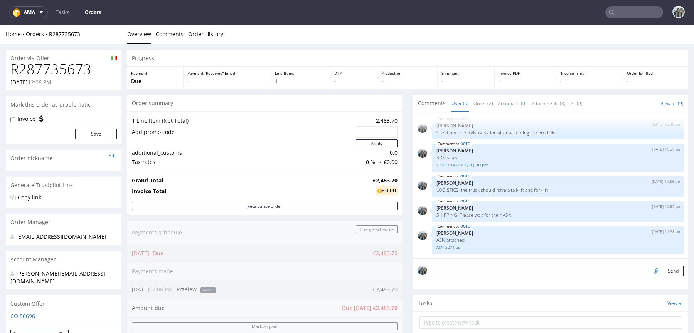
click at [54, 69] on h1 "R287735673" at bounding box center [63, 69] width 106 height 15
copy h1 "R287735673"
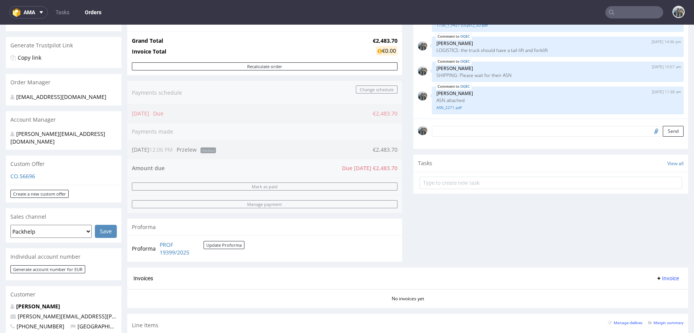
scroll to position [121, 0]
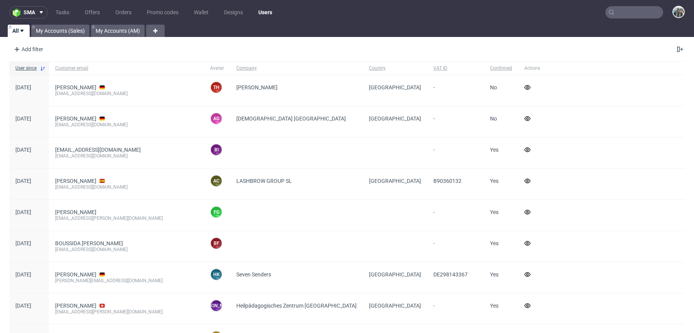
click at [615, 19] on nav "sma Tasks Offers Orders Promo codes Wallet Designs Users" at bounding box center [347, 12] width 694 height 25
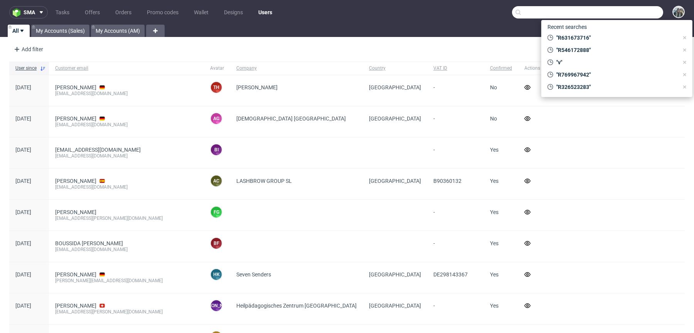
click at [616, 14] on input "text" at bounding box center [587, 12] width 151 height 12
paste input "R287735673"
type input "R287735673"
